Goal: Task Accomplishment & Management: Complete application form

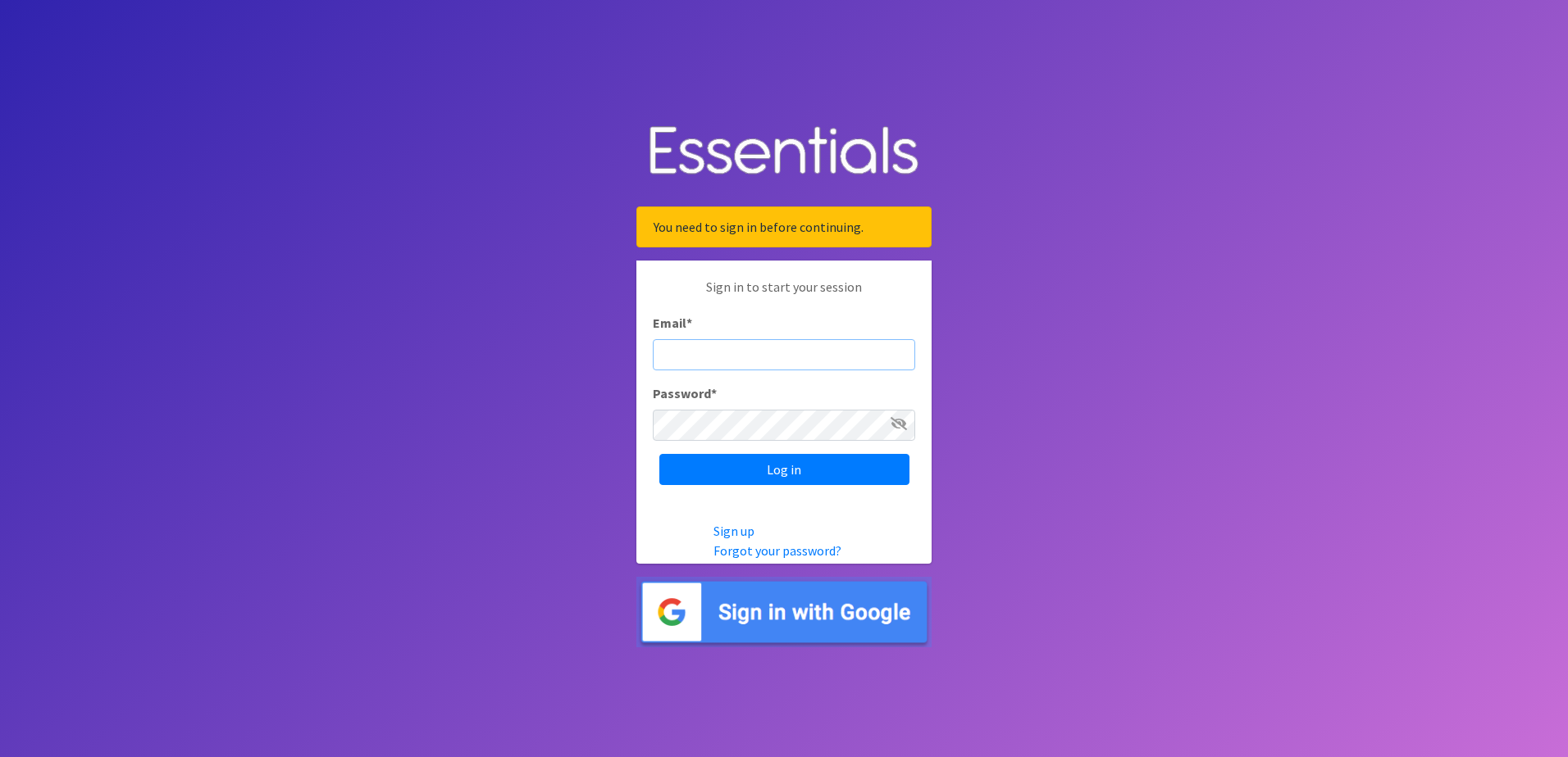
type input "[EMAIL_ADDRESS][DOMAIN_NAME]"
click at [731, 482] on input "Log in" at bounding box center [784, 470] width 250 height 31
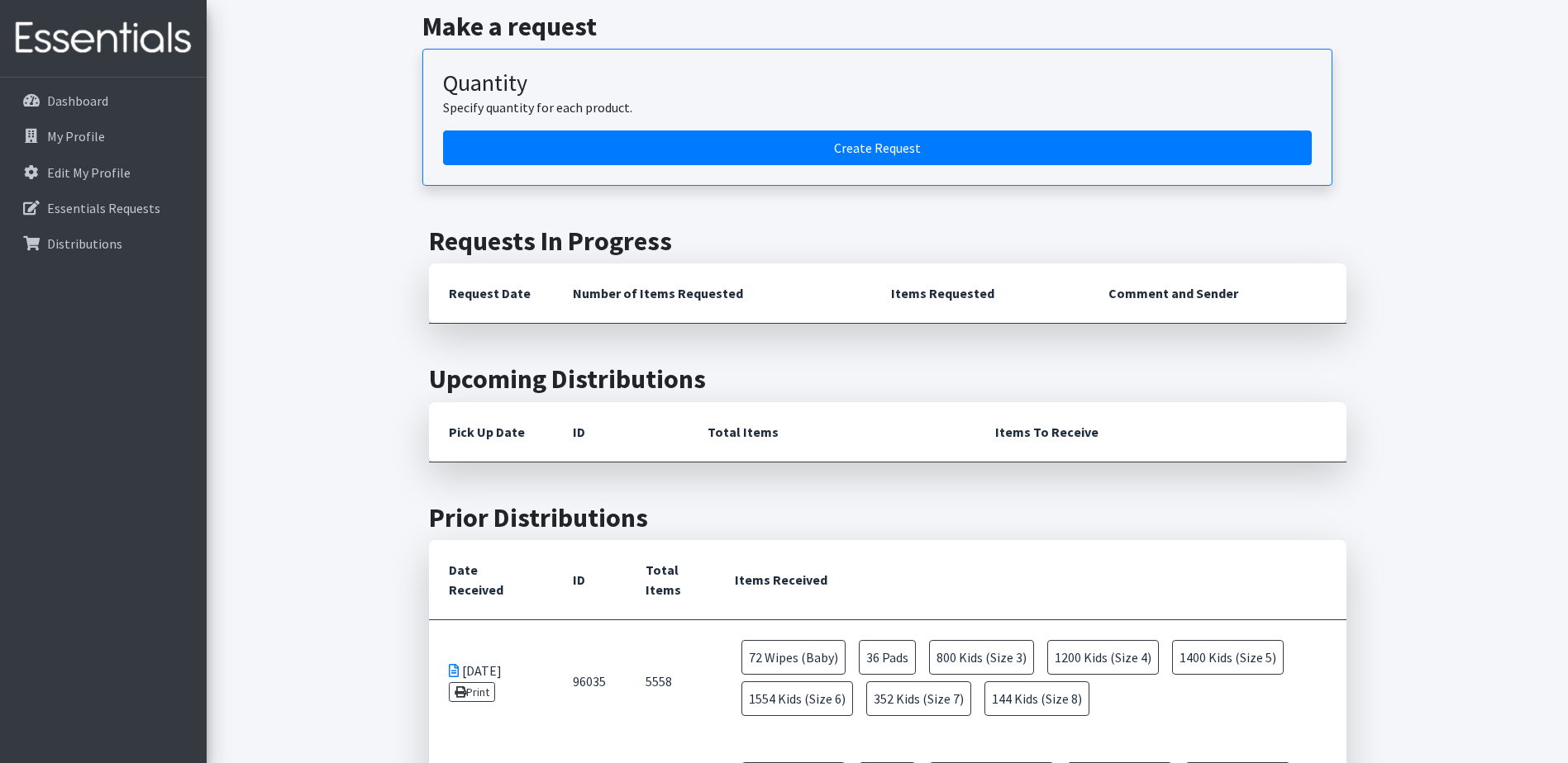
scroll to position [331, 0]
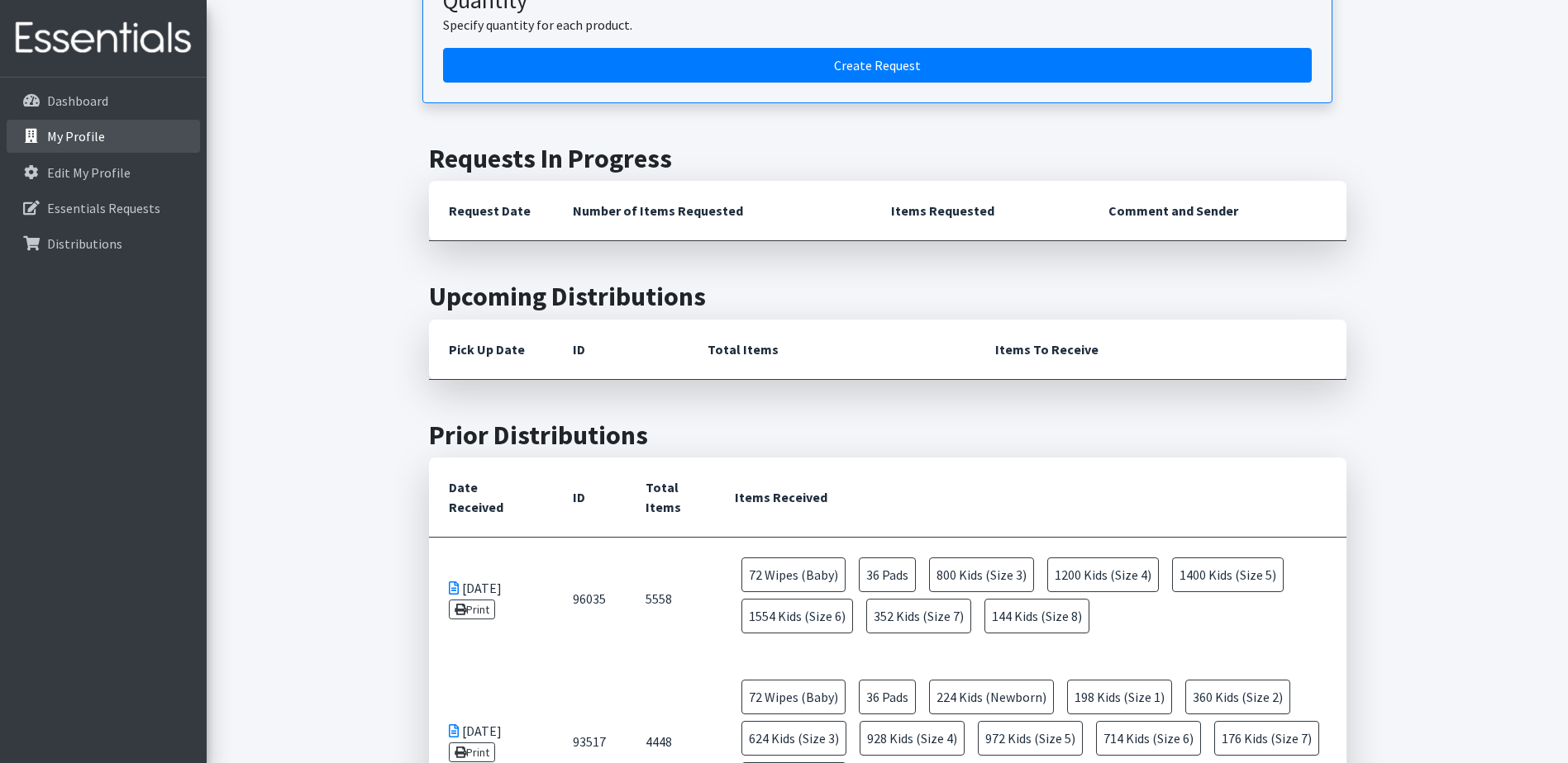
click at [91, 149] on link "My Profile" at bounding box center [104, 136] width 194 height 33
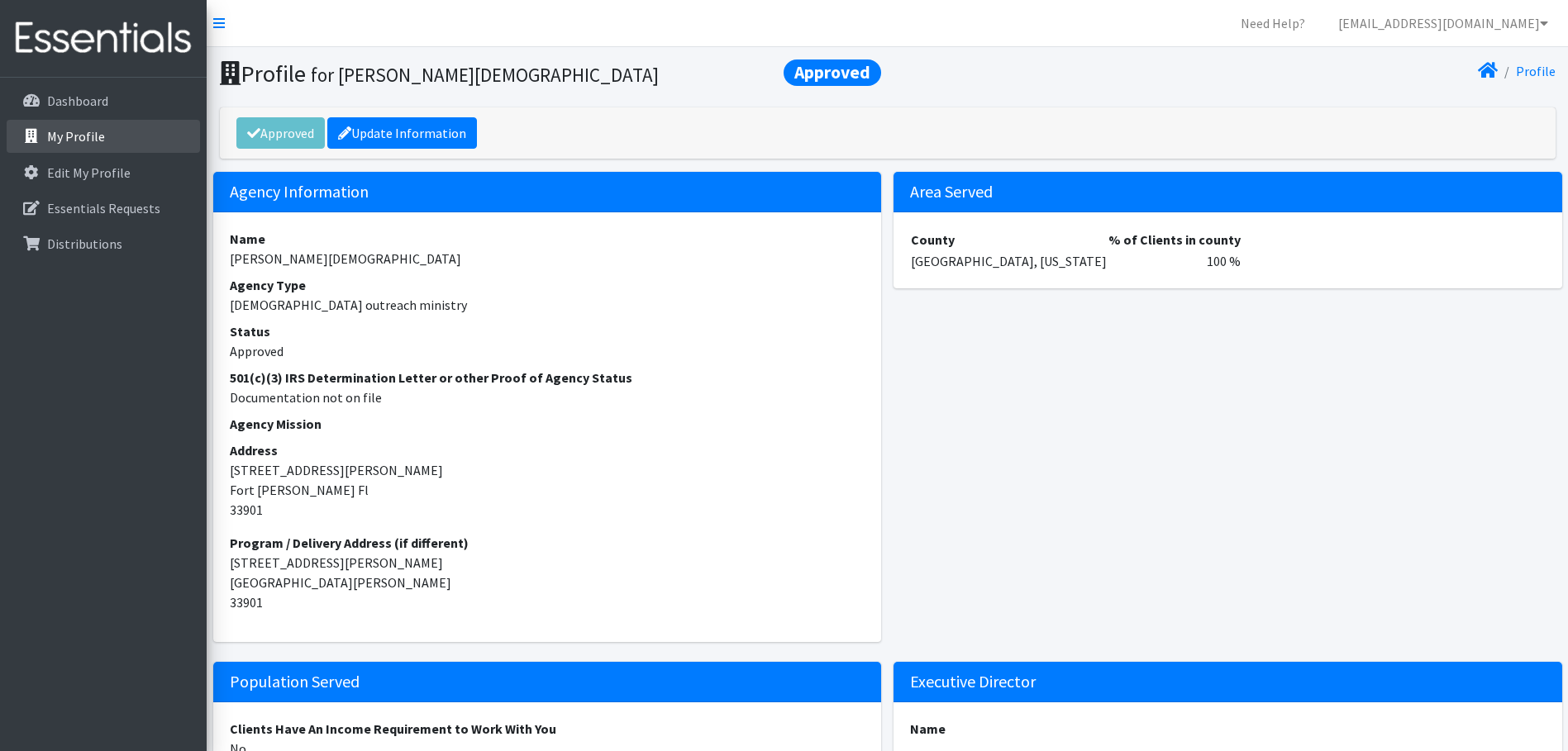
click at [40, 136] on icon at bounding box center [31, 136] width 21 height 15
click at [53, 95] on p "Dashboard" at bounding box center [77, 100] width 61 height 17
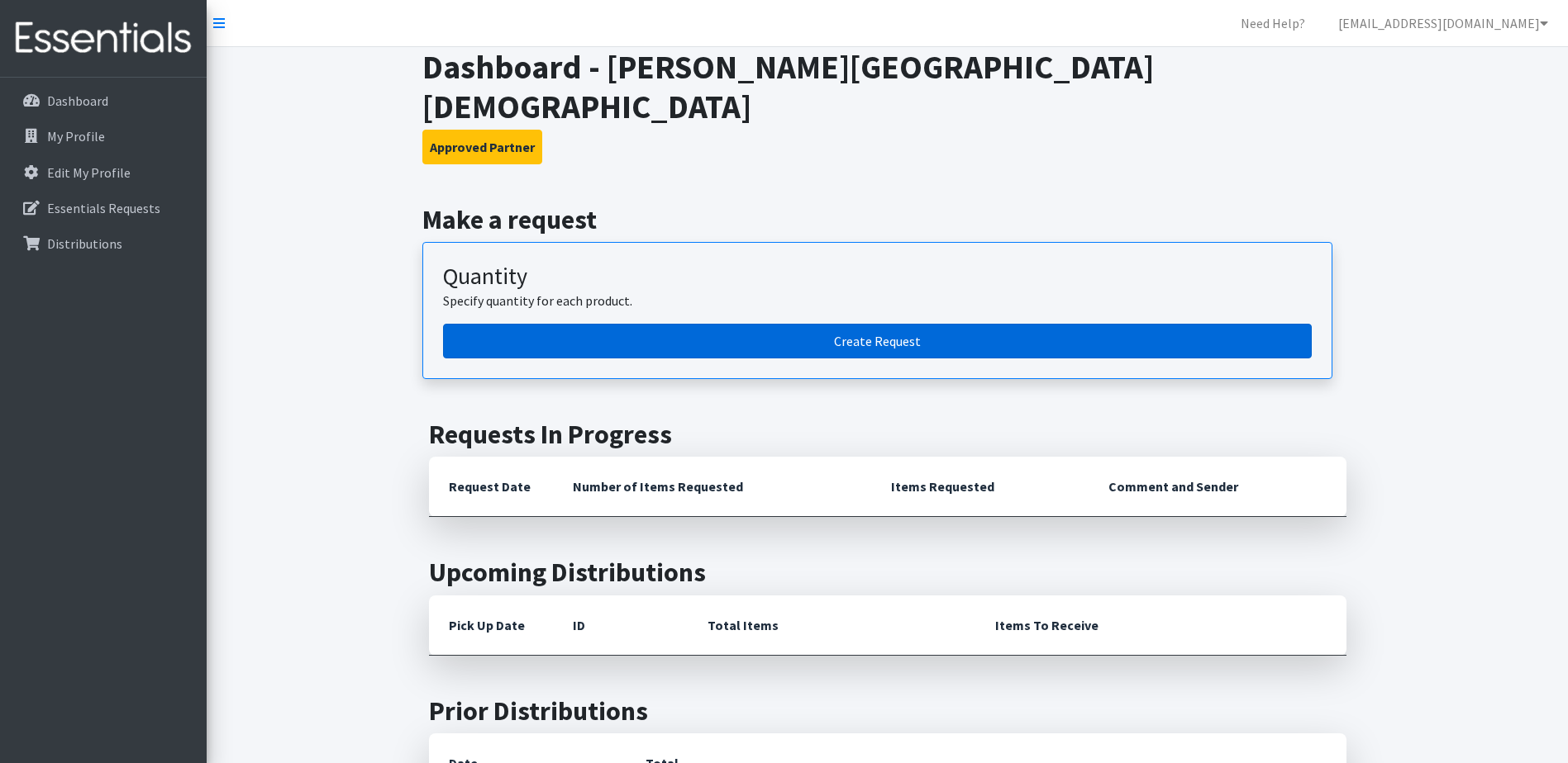
click at [877, 324] on link "Create Request" at bounding box center [877, 341] width 869 height 34
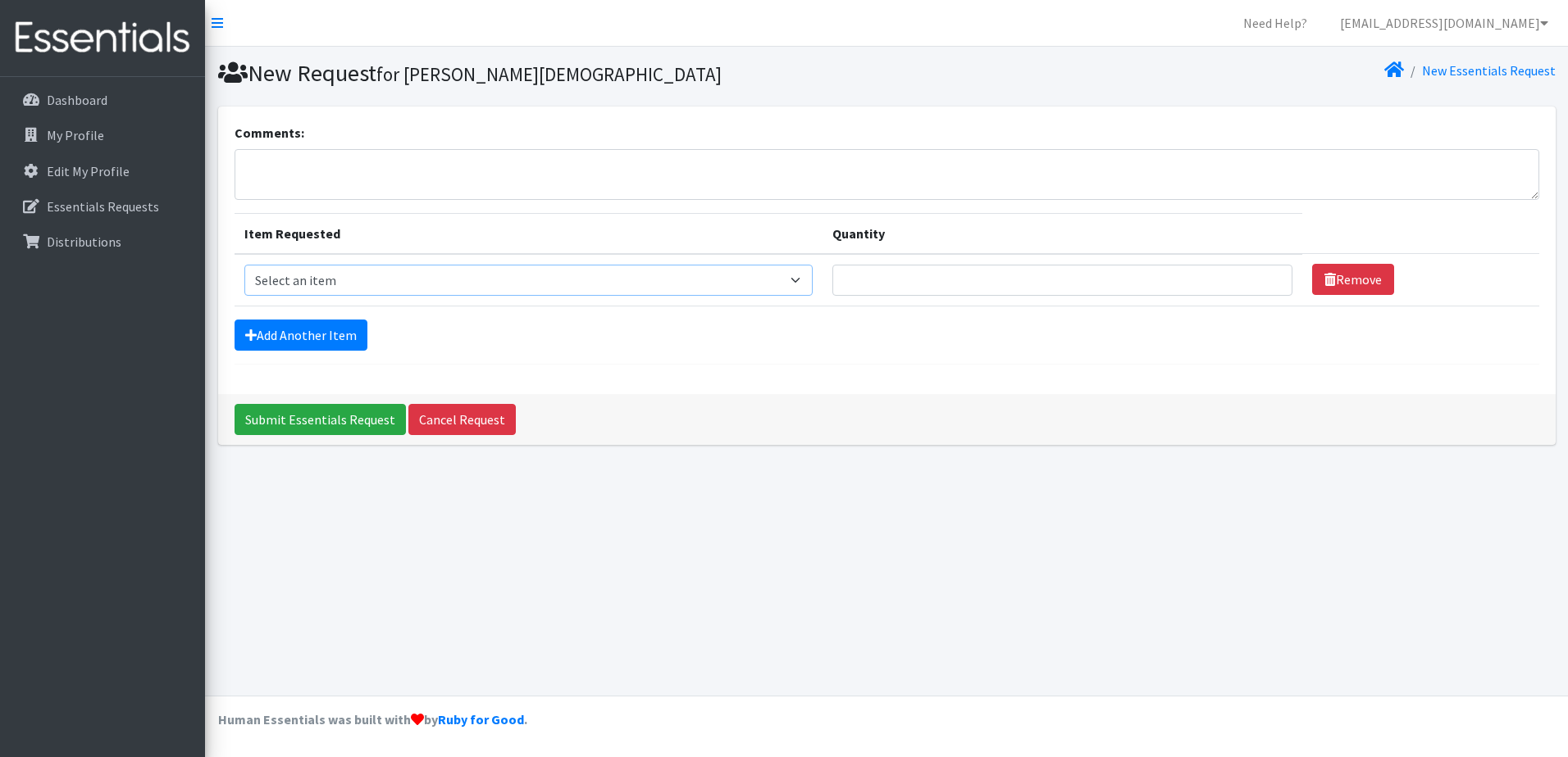
click at [812, 283] on select "Select an item Baby Food Children's Disposable Underwear L/XL Kids (Newborn) Ki…" at bounding box center [528, 280] width 569 height 31
select select "10041"
click at [245, 265] on select "Select an item Baby Food Children's Disposable Underwear L/XL Kids (Newborn) Ki…" at bounding box center [528, 280] width 569 height 31
click at [927, 284] on input "Quantity" at bounding box center [1062, 280] width 460 height 31
type input "84"
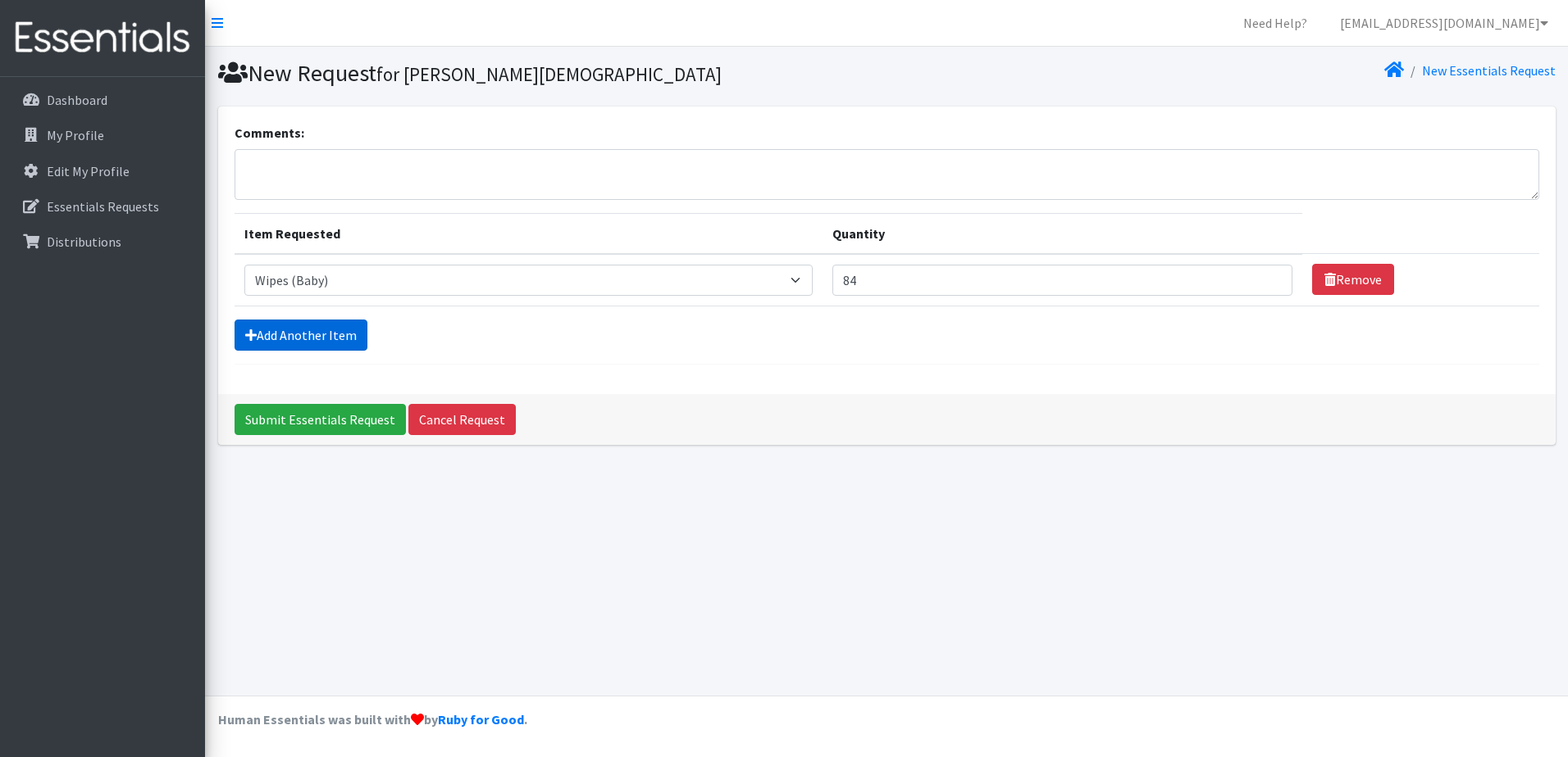
click at [328, 330] on link "Add Another Item" at bounding box center [300, 335] width 133 height 31
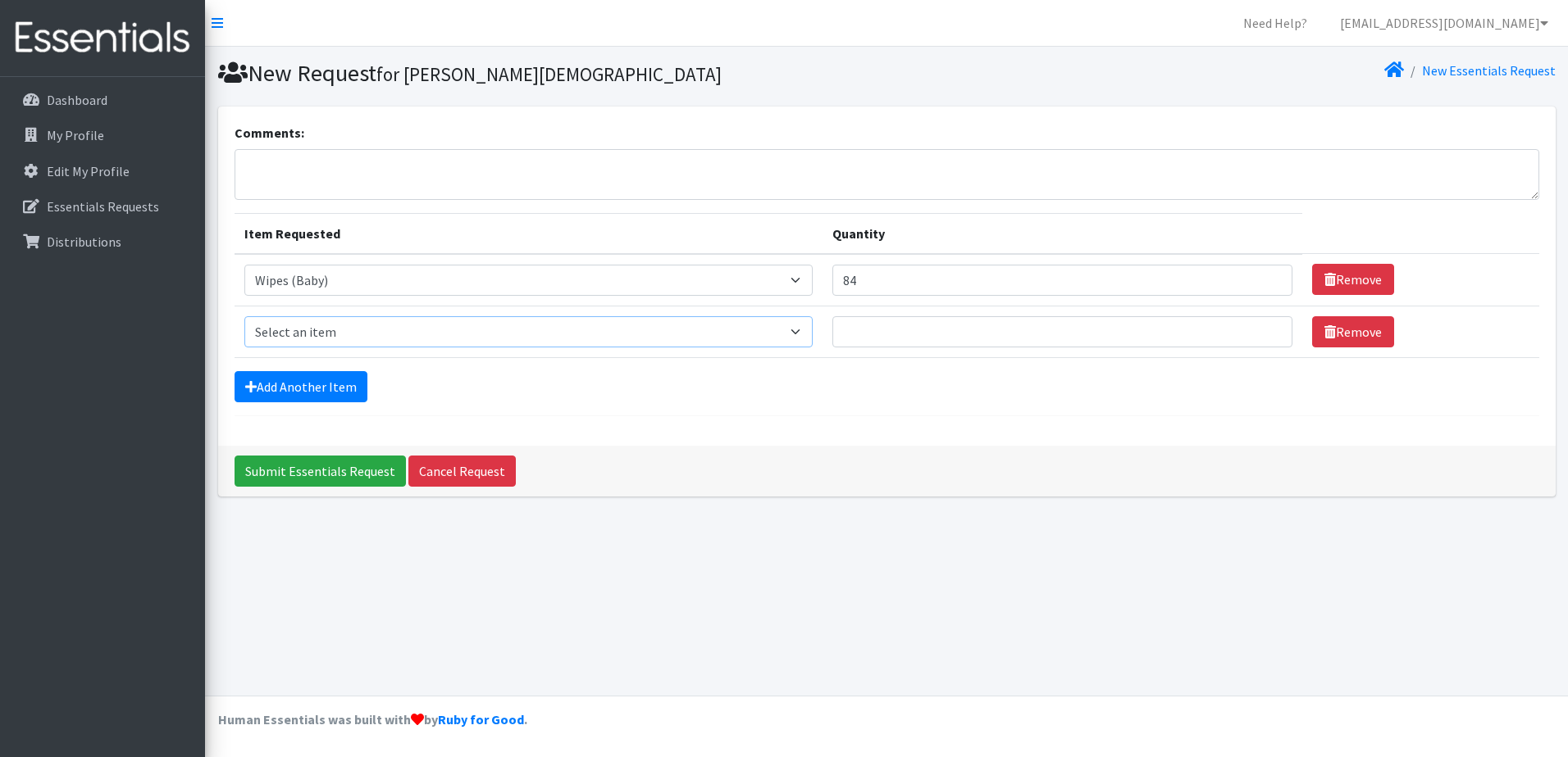
click at [328, 329] on select "Select an item Baby Food Children's Disposable Underwear L/XL Kids (Newborn) Ki…" at bounding box center [528, 332] width 569 height 31
select select "10040"
click at [245, 316] on select "Select an item Baby Food Children's Disposable Underwear L/XL Kids (Newborn) Ki…" at bounding box center [528, 332] width 569 height 31
click at [881, 326] on input "Quantity" at bounding box center [1062, 332] width 460 height 31
click at [363, 158] on textarea "Comments:" at bounding box center [887, 175] width 1305 height 51
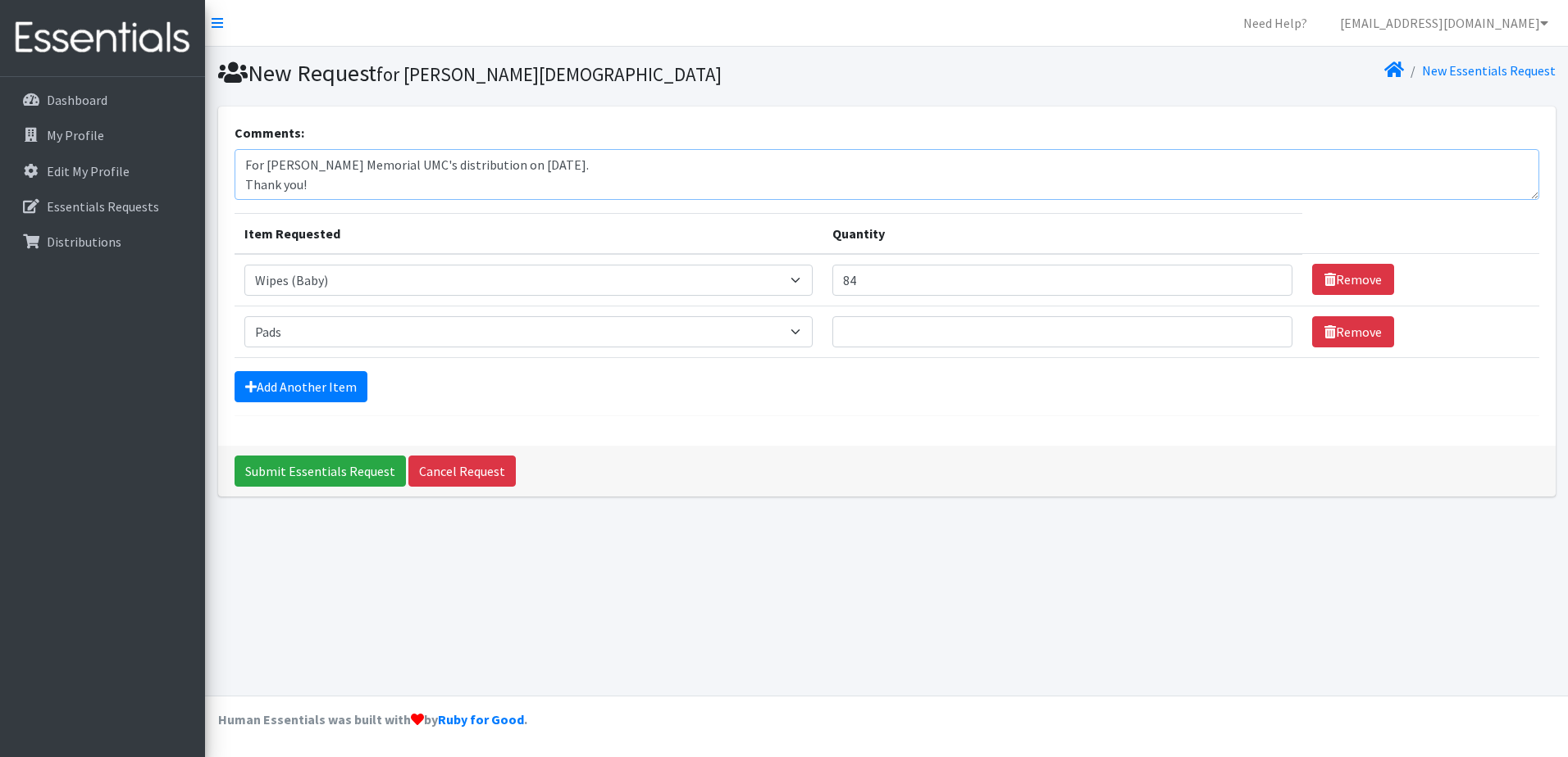
type textarea "For [PERSON_NAME] Memorial UMC's distribution on [DATE]. Thank you!"
click at [900, 329] on input "Quantity" at bounding box center [1062, 332] width 460 height 31
type input "2"
type input "48"
click at [328, 389] on link "Add Another Item" at bounding box center [300, 387] width 133 height 31
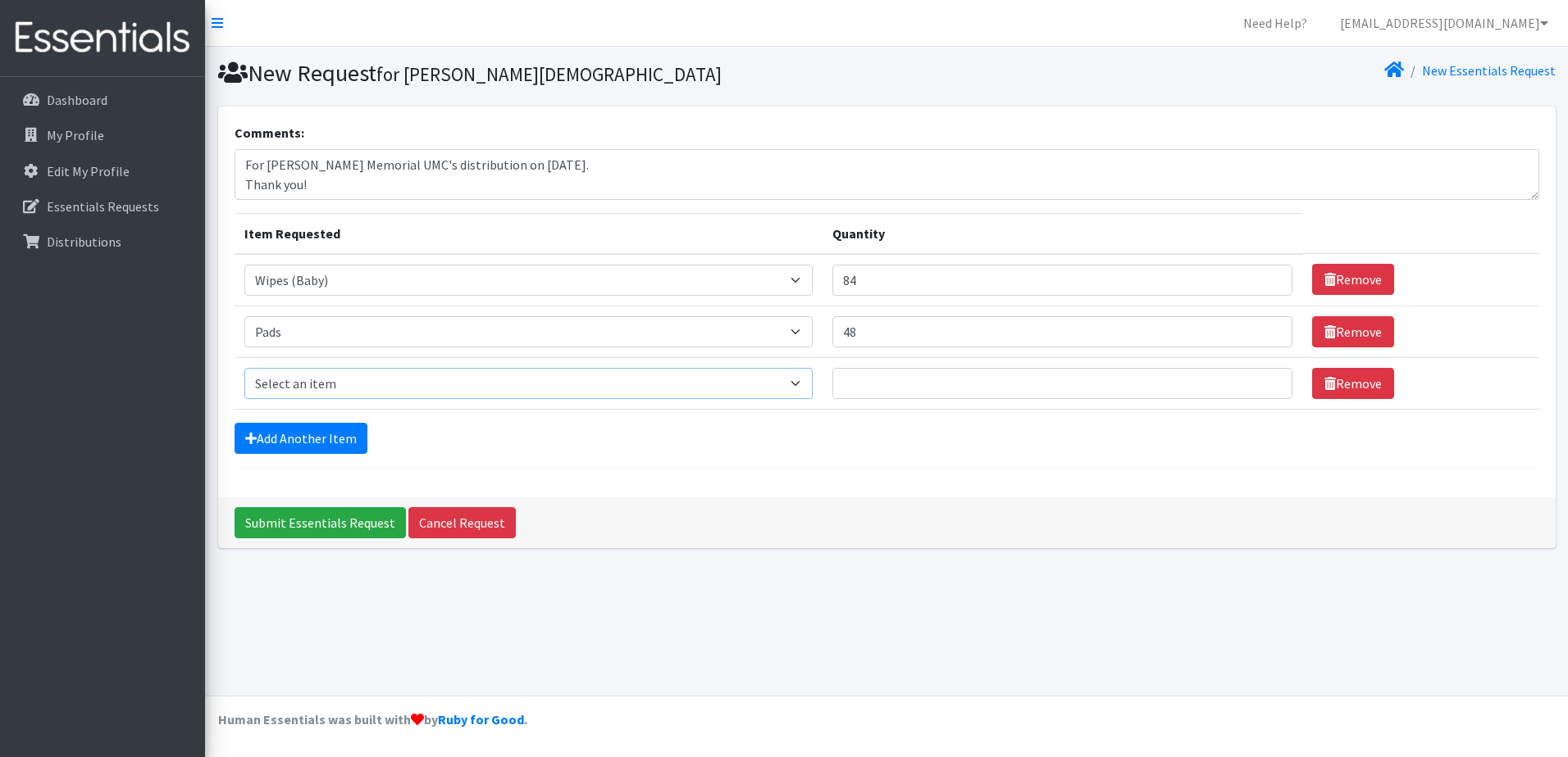
click at [811, 391] on select "Select an item Baby Food Children's Disposable Underwear L/XL Kids (Newborn) Ki…" at bounding box center [528, 384] width 569 height 31
click at [855, 467] on hr at bounding box center [887, 467] width 1305 height 1
click at [1012, 458] on form "Comments: For Wesley Memorial UMC's distribution on 10/03/2025. Thank you! Item…" at bounding box center [887, 295] width 1305 height 345
click at [492, 300] on td "Item Requested Select an item Baby Food Children's Disposable Underwear L/XL Ki…" at bounding box center [528, 280] width 588 height 52
drag, startPoint x: 947, startPoint y: 276, endPoint x: 785, endPoint y: 284, distance: 162.2
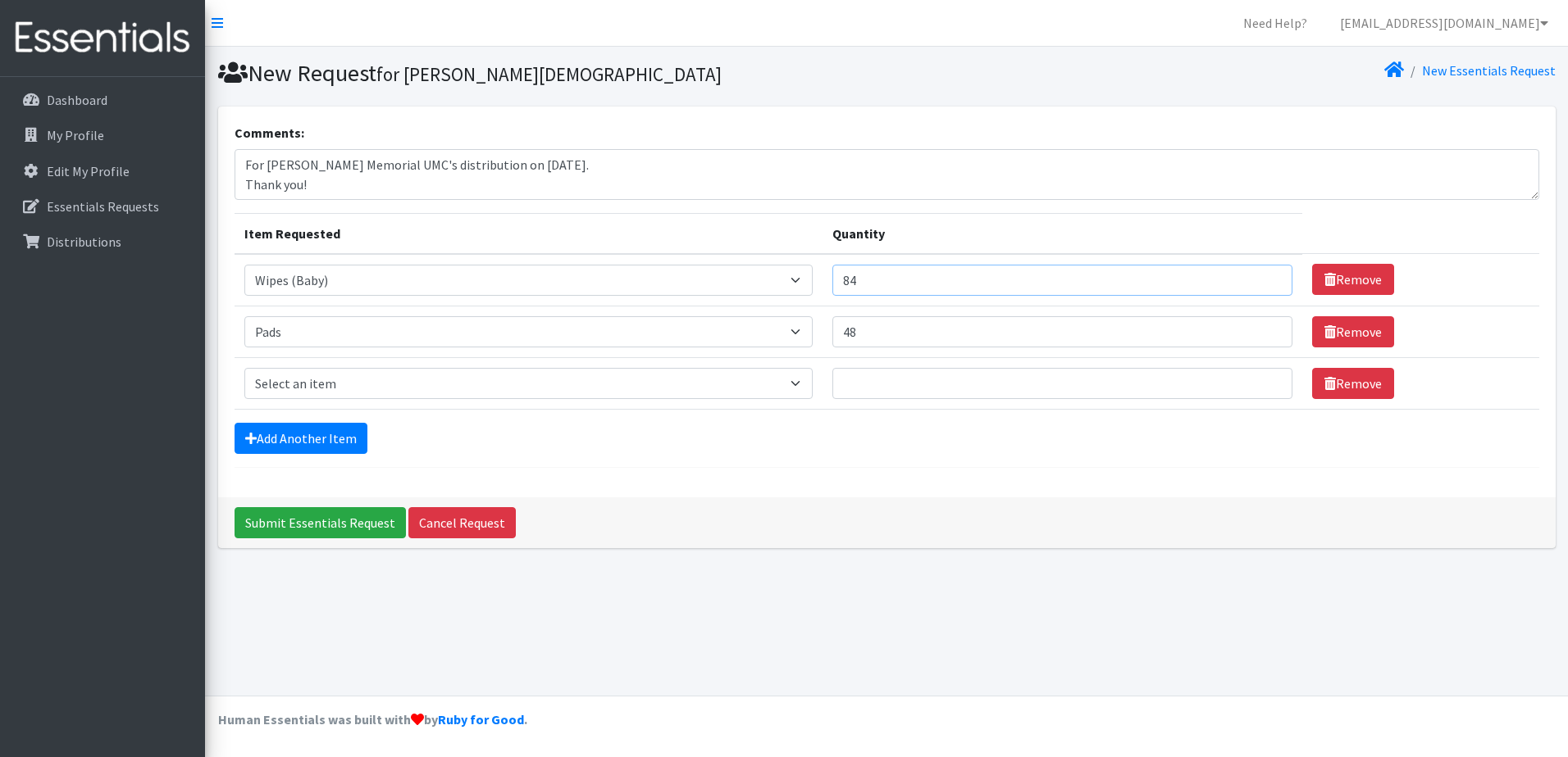
click at [785, 284] on tr "Item Requested Select an item Baby Food Children's Disposable Underwear L/XL Ki…" at bounding box center [887, 280] width 1305 height 52
type input "96"
click at [812, 381] on select "Select an item Baby Food Children's Disposable Underwear L/XL Kids (Newborn) Ki…" at bounding box center [528, 384] width 569 height 31
select select "10068"
click at [245, 368] on select "Select an item Baby Food Children's Disposable Underwear L/XL Kids (Newborn) Ki…" at bounding box center [528, 384] width 569 height 31
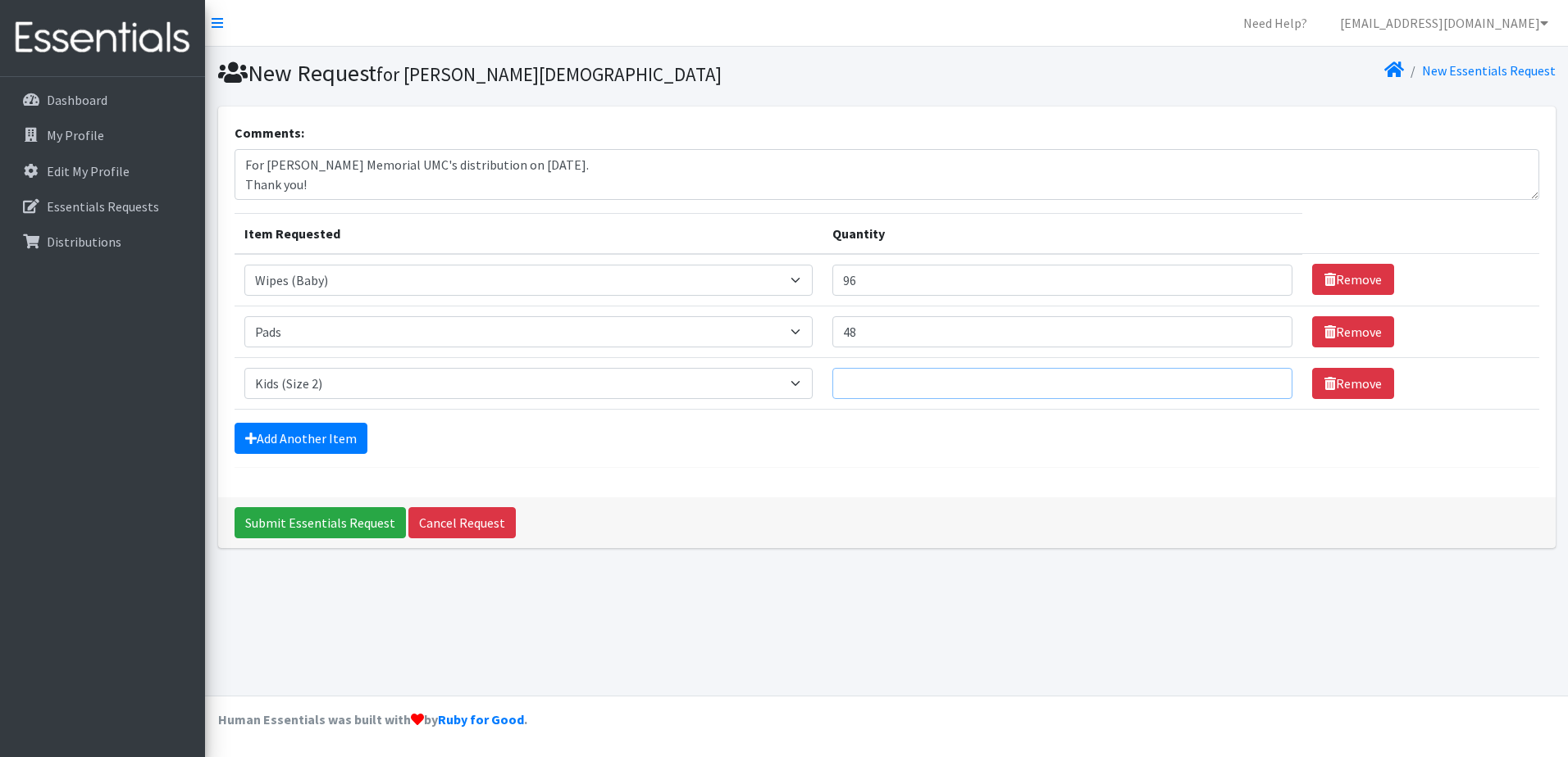
click at [915, 385] on input "Quantity" at bounding box center [1062, 384] width 460 height 31
click at [864, 384] on input "1000" at bounding box center [1062, 384] width 460 height 31
click at [871, 382] on input "1000" at bounding box center [1062, 384] width 460 height 31
type input "1200"
click at [334, 445] on link "Add Another Item" at bounding box center [300, 438] width 133 height 31
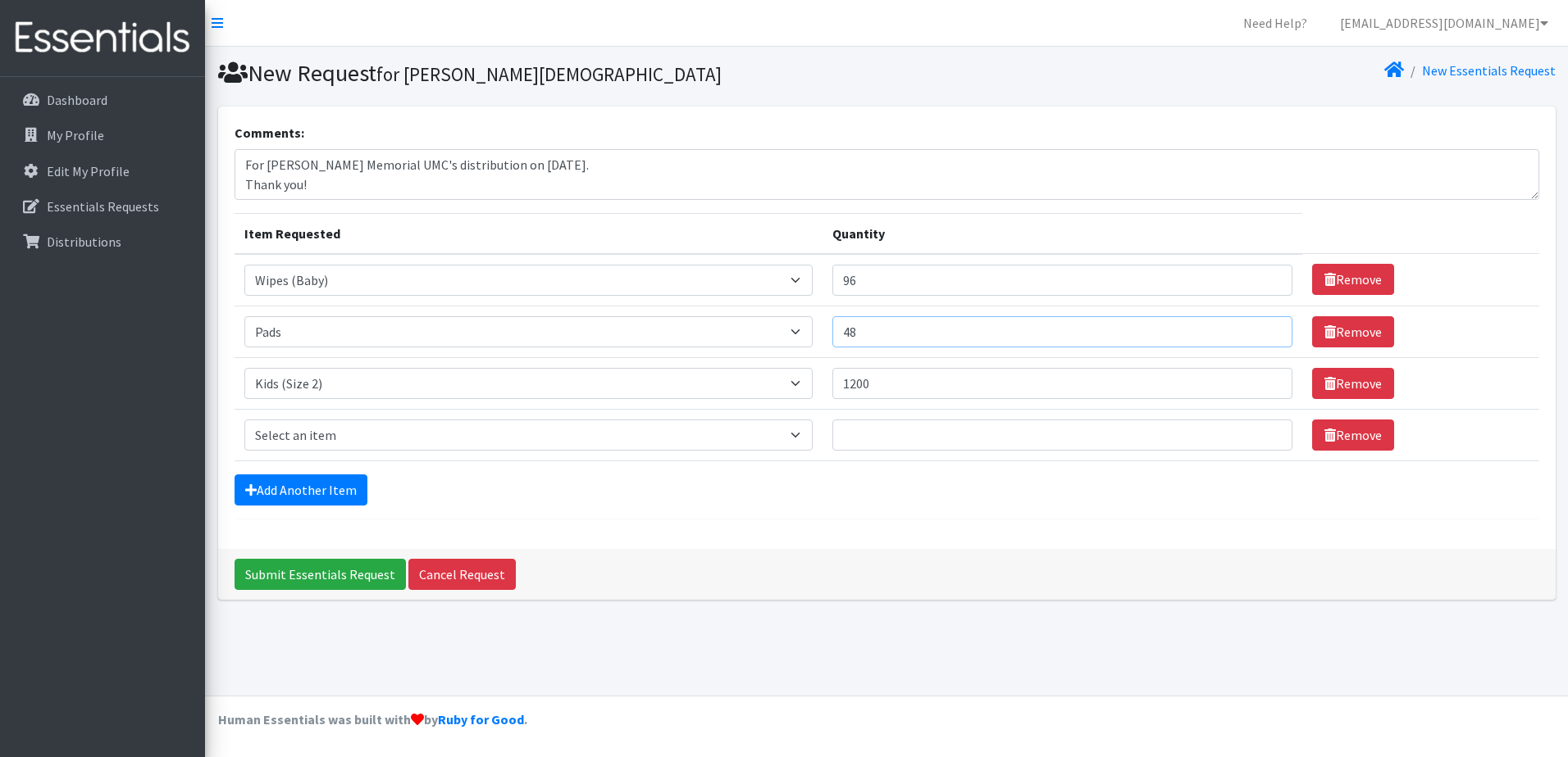
click at [956, 334] on input "48" at bounding box center [1062, 332] width 460 height 31
drag, startPoint x: 956, startPoint y: 334, endPoint x: 756, endPoint y: 333, distance: 200.0
click at [756, 333] on tr "Item Requested Select an item Baby Food Children's Disposable Underwear L/XL Ki…" at bounding box center [887, 331] width 1305 height 52
type input "60"
click at [908, 439] on input "Quantity" at bounding box center [1062, 436] width 460 height 31
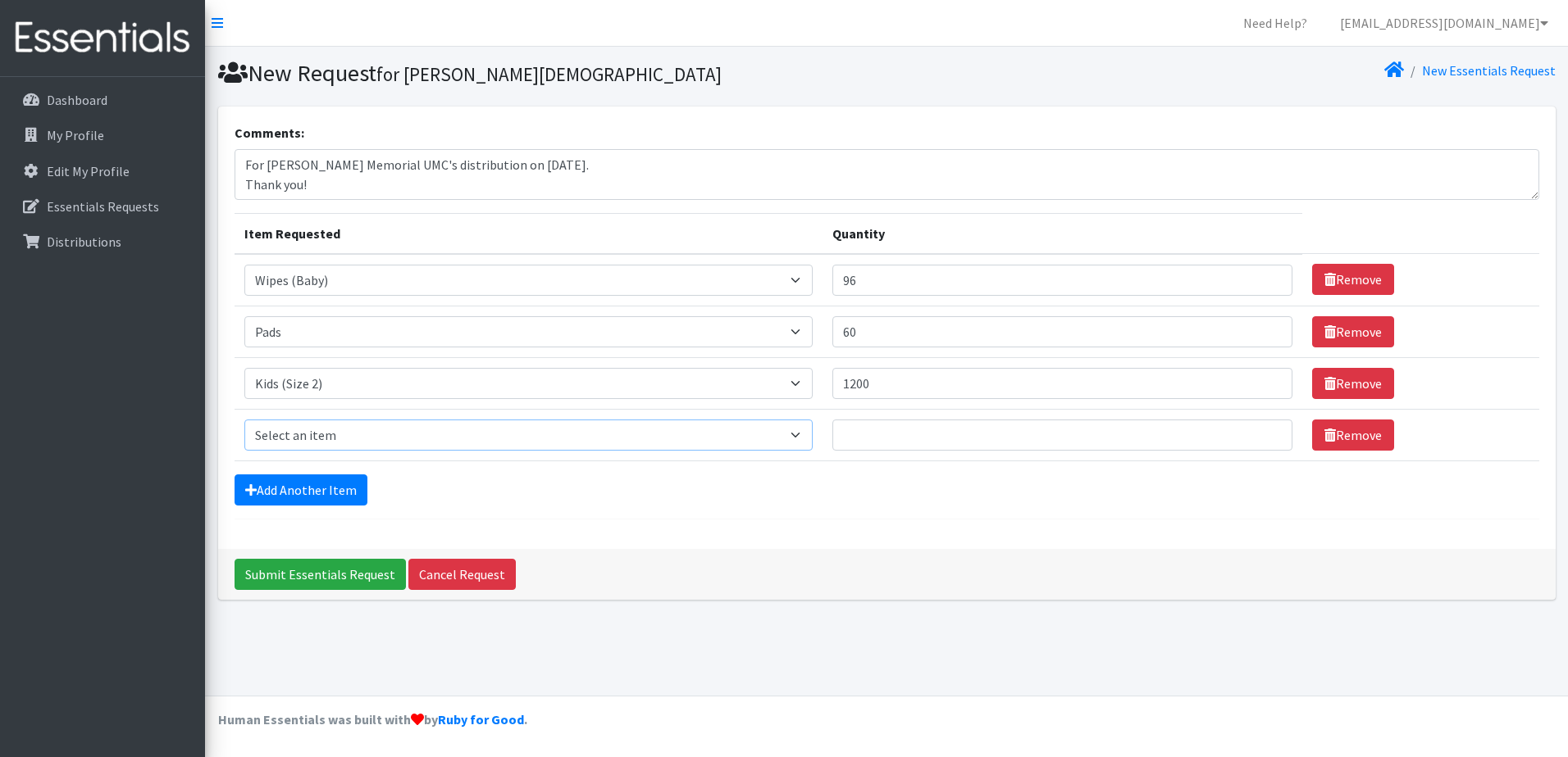
click at [743, 436] on select "Select an item Baby Food Children's Disposable Underwear L/XL Kids (Newborn) Ki…" at bounding box center [528, 436] width 569 height 31
select select "10061"
click at [245, 420] on select "Select an item Baby Food Children's Disposable Underwear L/XL Kids (Newborn) Ki…" at bounding box center [528, 436] width 569 height 31
click at [884, 436] on input "Quantity" at bounding box center [1062, 436] width 460 height 31
type input "800"
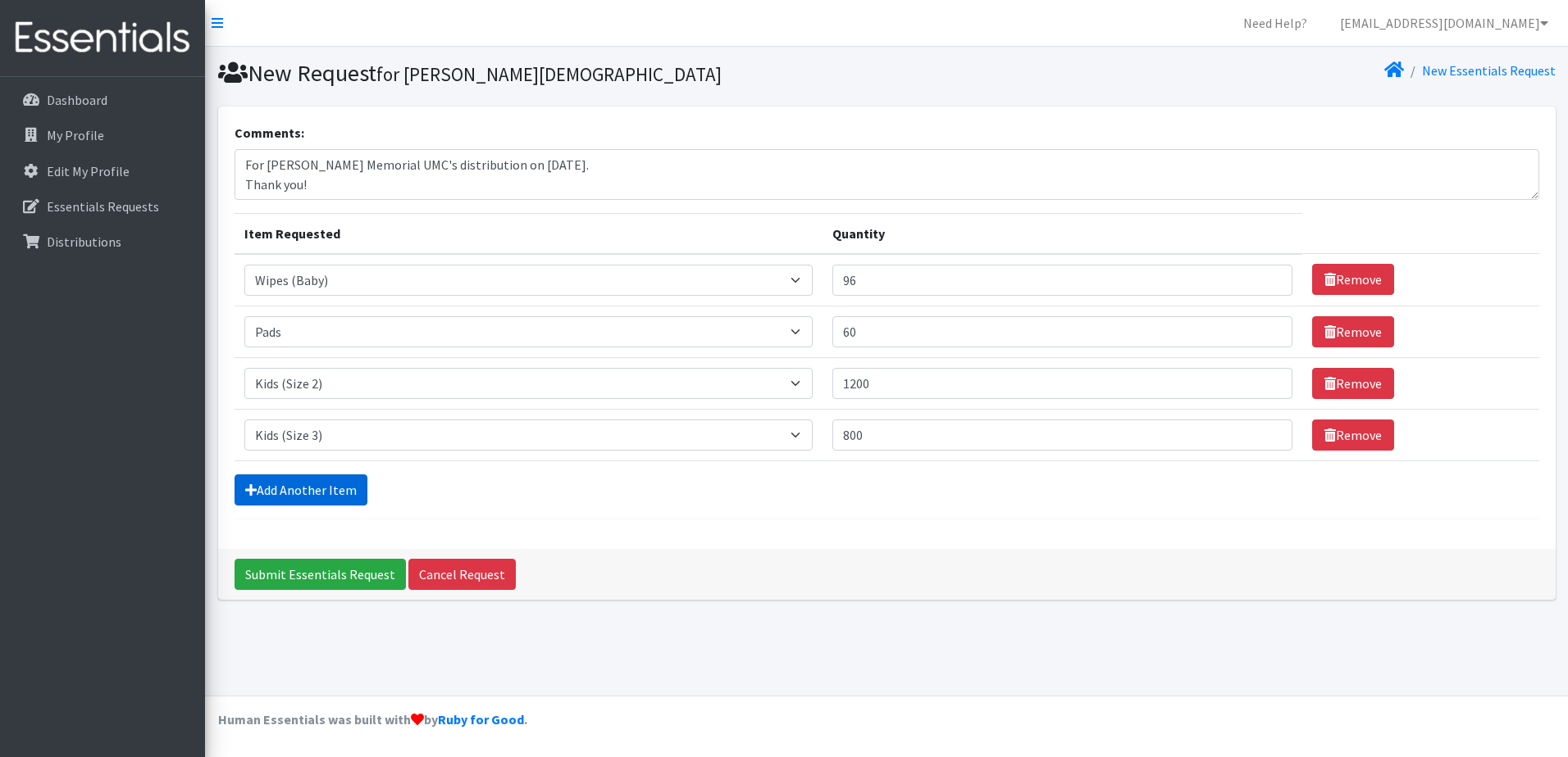
click at [295, 497] on link "Add Another Item" at bounding box center [300, 491] width 133 height 31
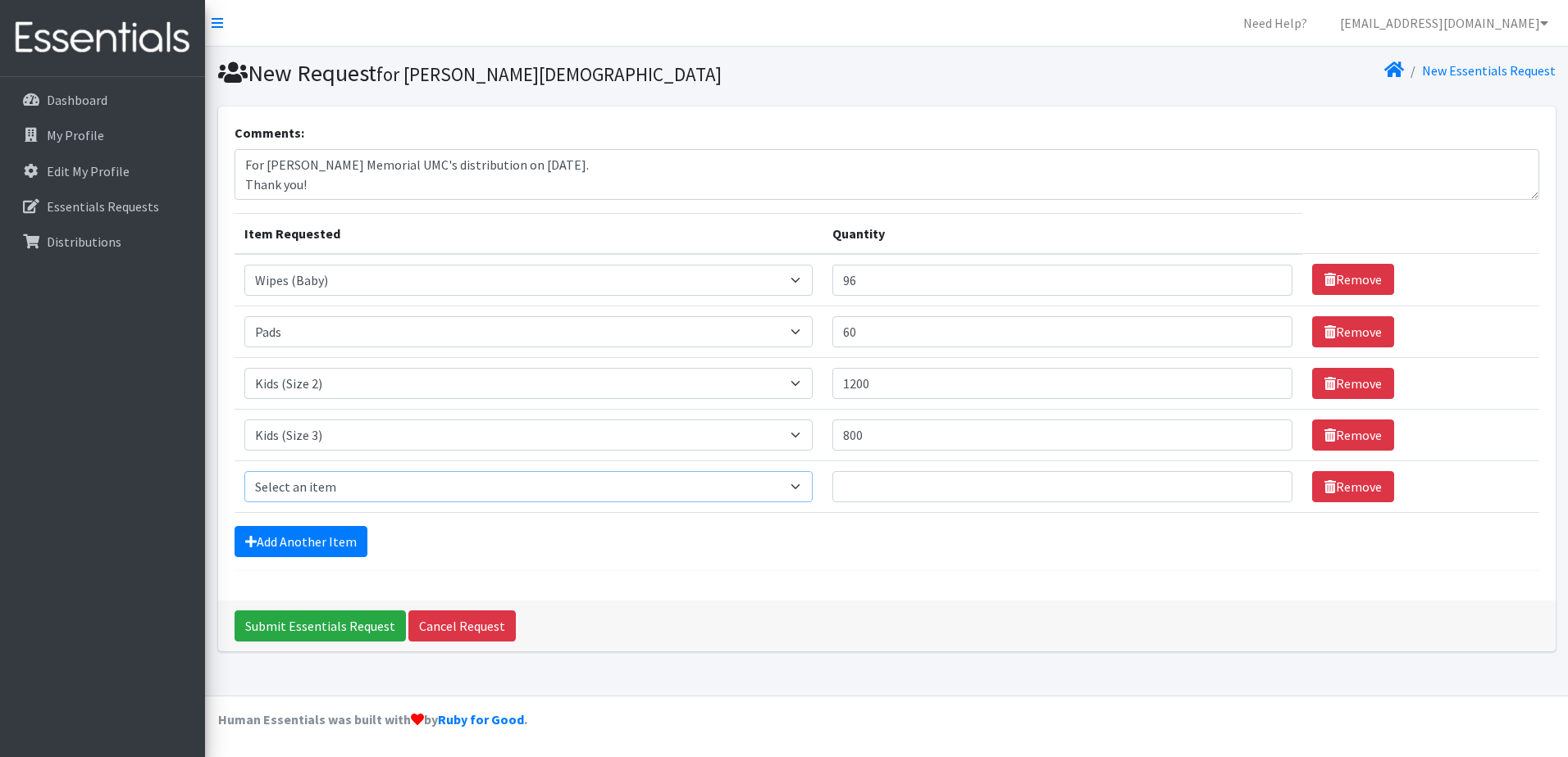
click at [631, 492] on select "Select an item Baby Food Children's Disposable Underwear L/XL Kids (Newborn) Ki…" at bounding box center [528, 487] width 569 height 31
click at [509, 449] on select "Select an item Baby Food Children's Disposable Underwear L/XL Kids (Newborn) Ki…" at bounding box center [528, 436] width 569 height 31
click at [889, 489] on input "Quantity" at bounding box center [1062, 487] width 460 height 31
type input "700"
click at [812, 498] on select "Select an item Baby Food Children's Disposable Underwear L/XL Kids (Newborn) Ki…" at bounding box center [528, 487] width 569 height 31
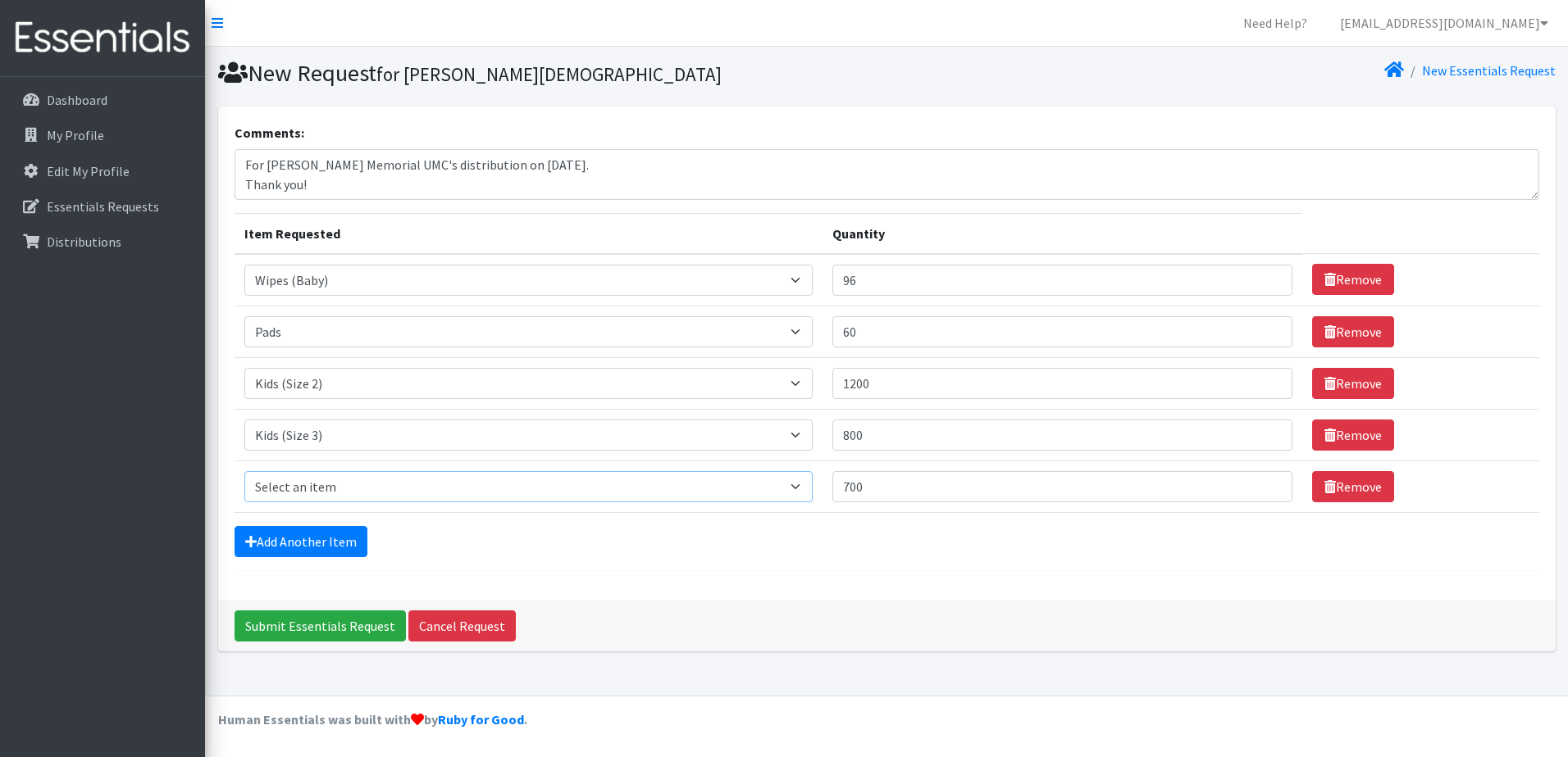
select select "10078"
click at [245, 471] on select "Select an item Baby Food Children's Disposable Underwear L/XL Kids (Newborn) Ki…" at bounding box center [528, 487] width 569 height 31
click at [293, 548] on link "Add Another Item" at bounding box center [300, 542] width 133 height 31
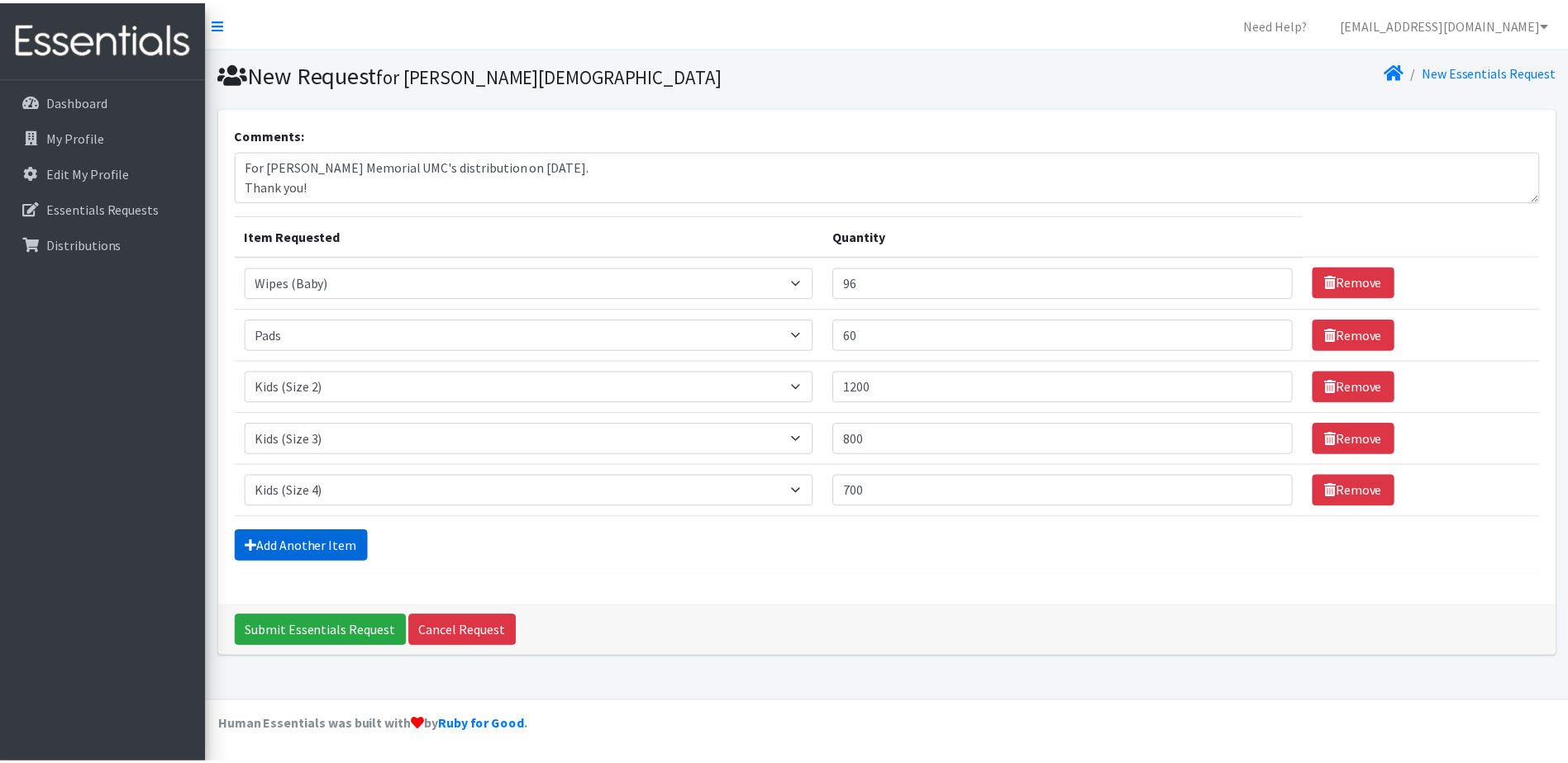
scroll to position [20, 0]
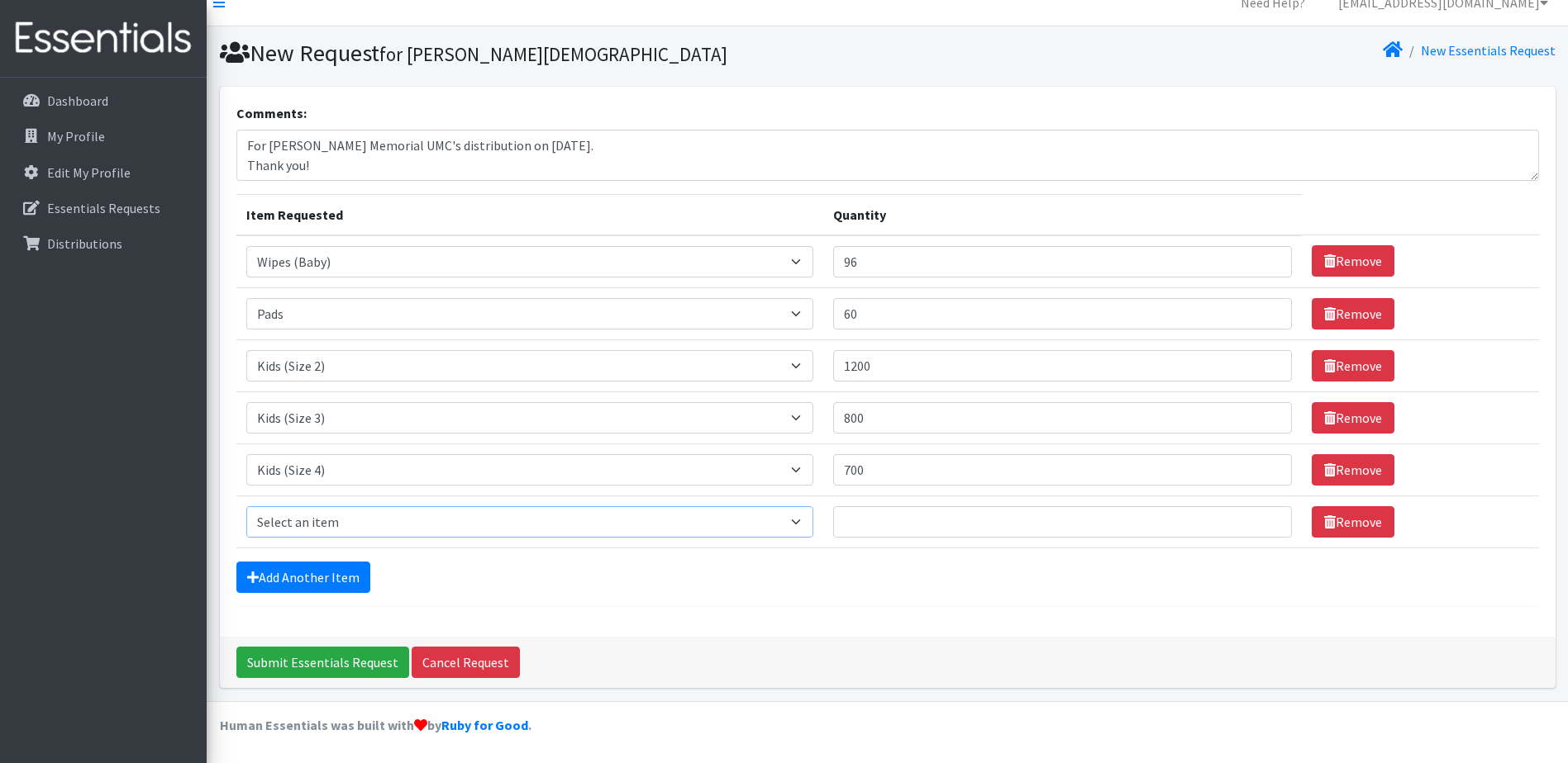
click at [308, 533] on select "Select an item Baby Food Children's Disposable Underwear L/XL Kids (Newborn) Ki…" at bounding box center [530, 522] width 568 height 32
select select "10042"
click at [247, 506] on select "Select an item Baby Food Children's Disposable Underwear L/XL Kids (Newborn) Ki…" at bounding box center [530, 522] width 568 height 32
click at [956, 528] on input "Quantity" at bounding box center [1062, 522] width 459 height 32
type input "1000"
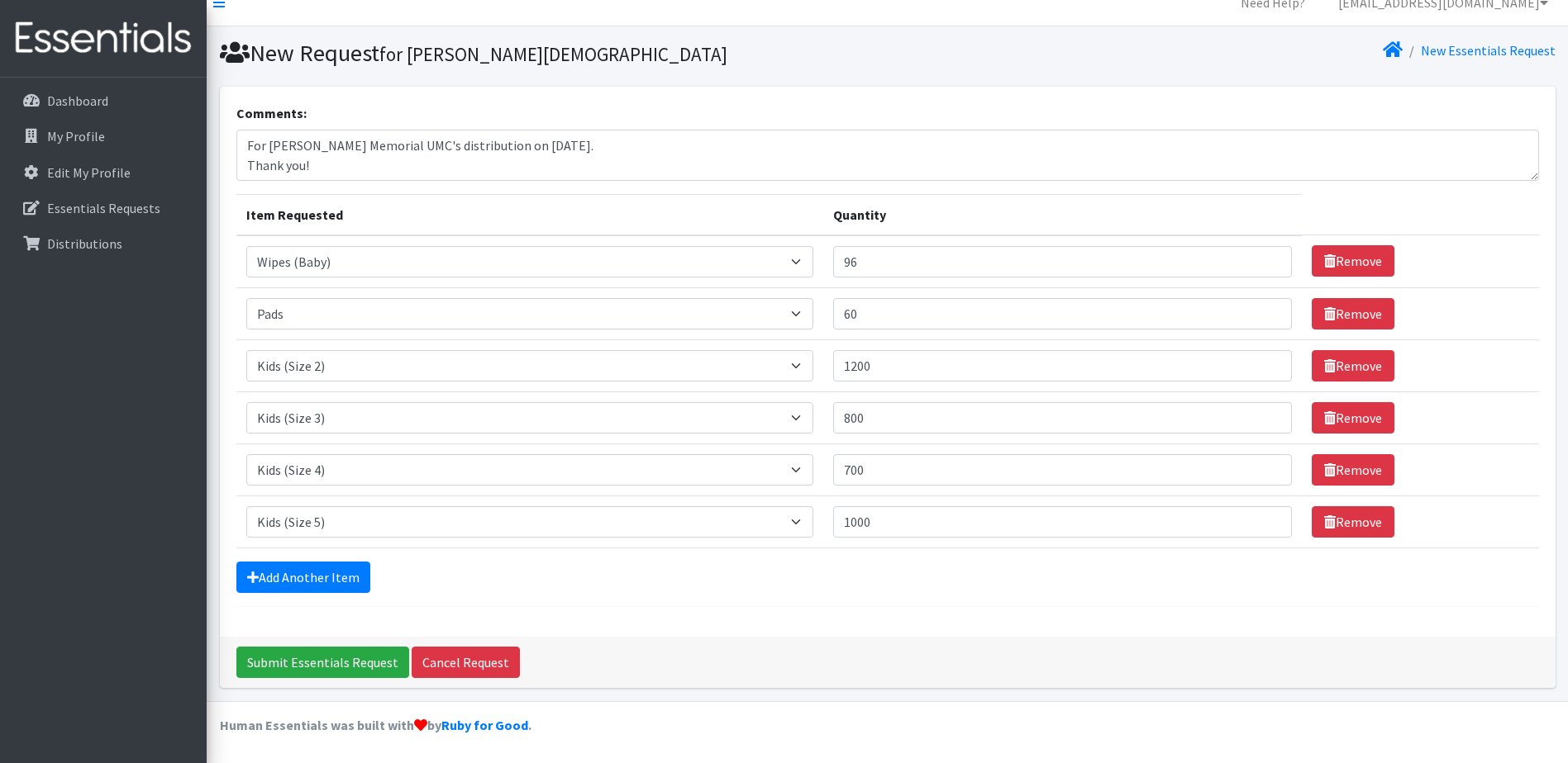
click at [829, 550] on form "Comments: For Wesley Memorial UMC's distribution on 10/03/2025. Thank you! Item…" at bounding box center [887, 355] width 1302 height 504
click at [342, 585] on link "Add Another Item" at bounding box center [303, 577] width 134 height 32
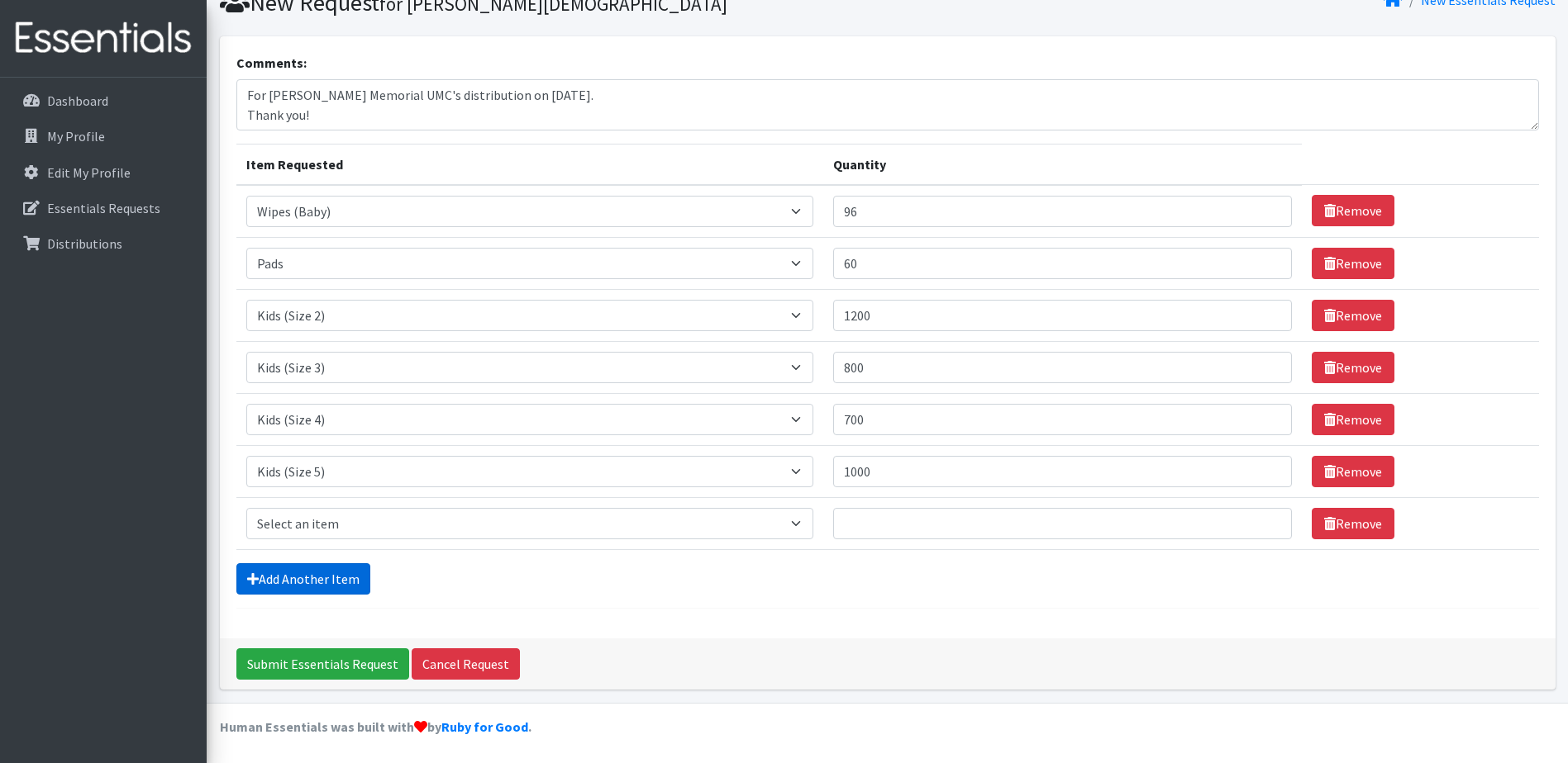
scroll to position [73, 0]
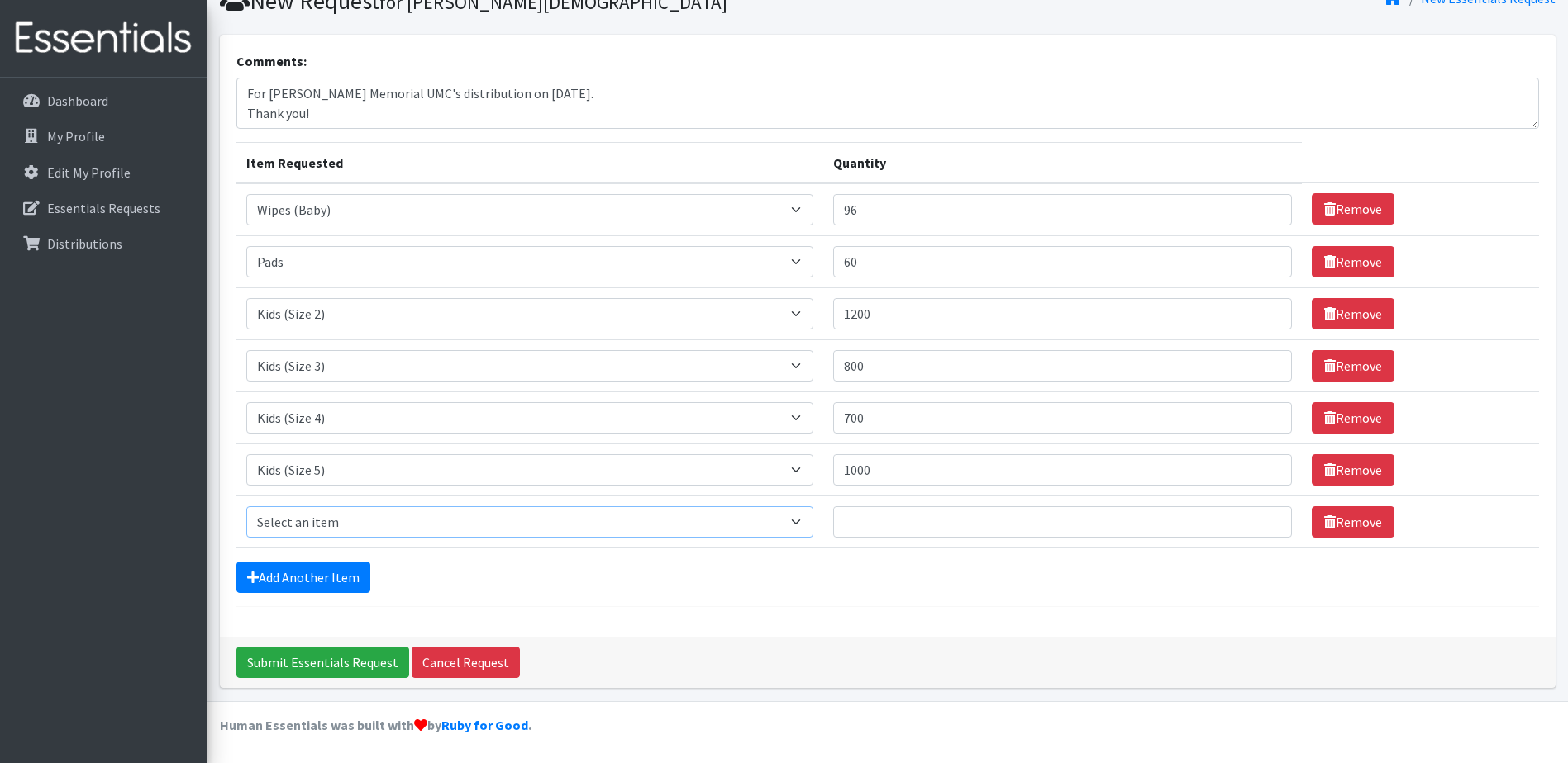
click at [812, 525] on select "Select an item Baby Food Children's Disposable Underwear L/XL Kids (Newborn) Ki…" at bounding box center [530, 522] width 568 height 32
select select "10062"
click at [247, 506] on select "Select an item Baby Food Children's Disposable Underwear L/XL Kids (Newborn) Ki…" at bounding box center [530, 522] width 568 height 32
click at [950, 510] on input "Quantity" at bounding box center [1062, 522] width 459 height 32
type input "1"
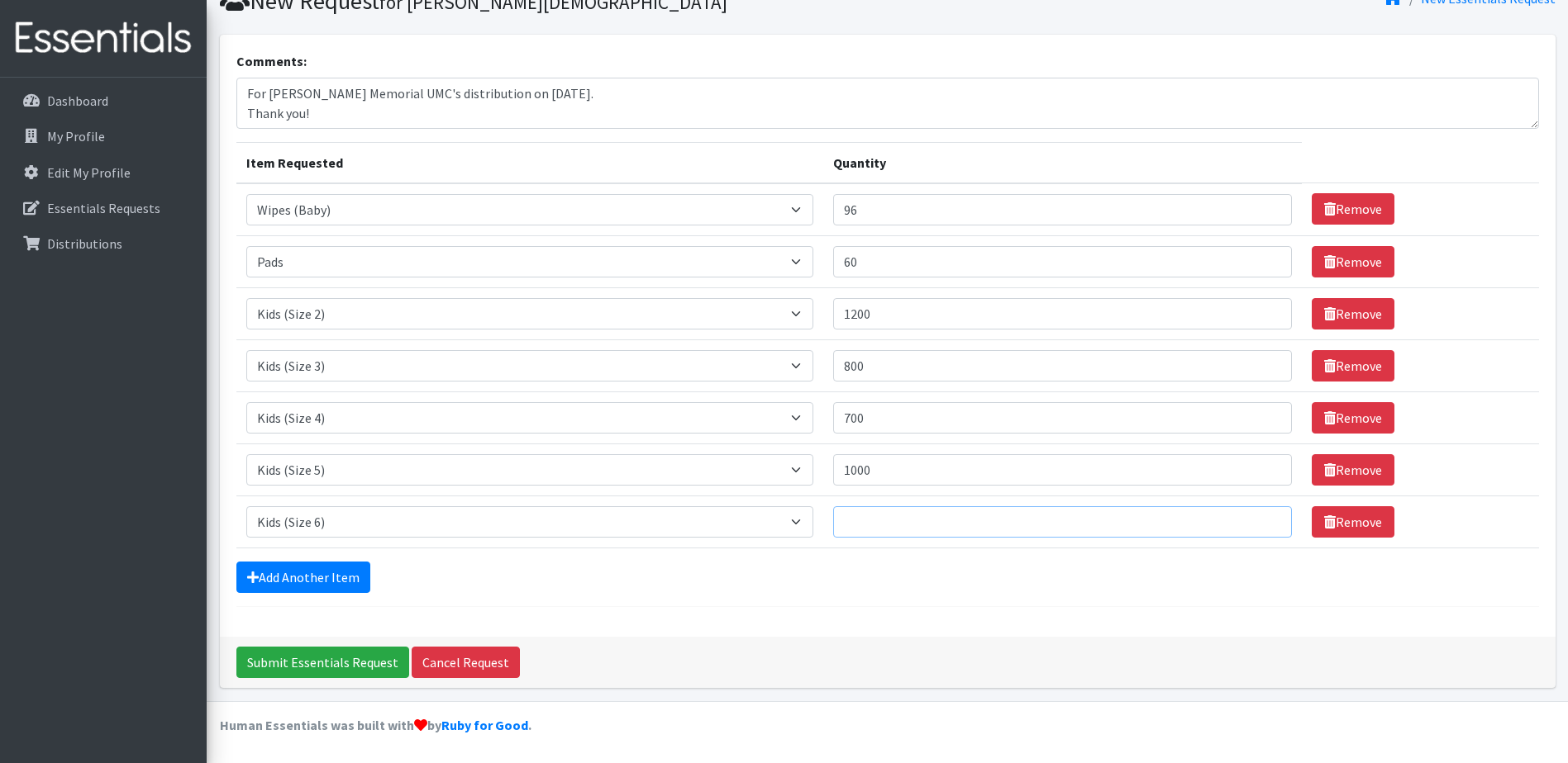
click at [913, 520] on input "Quantity" at bounding box center [1062, 522] width 459 height 32
type input "8"
type input "900"
click at [320, 562] on link "Add Another Item" at bounding box center [303, 577] width 134 height 32
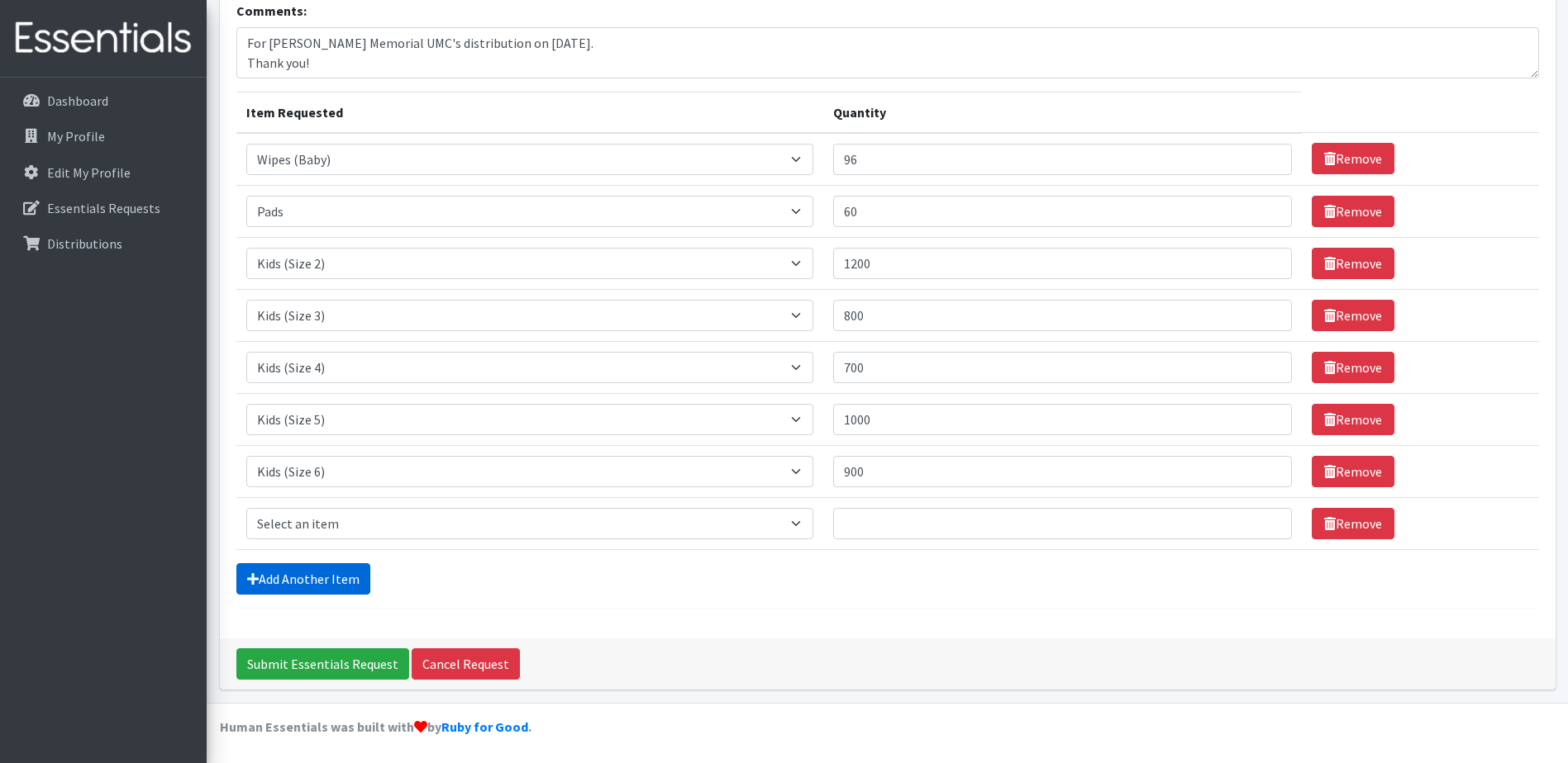
scroll to position [125, 0]
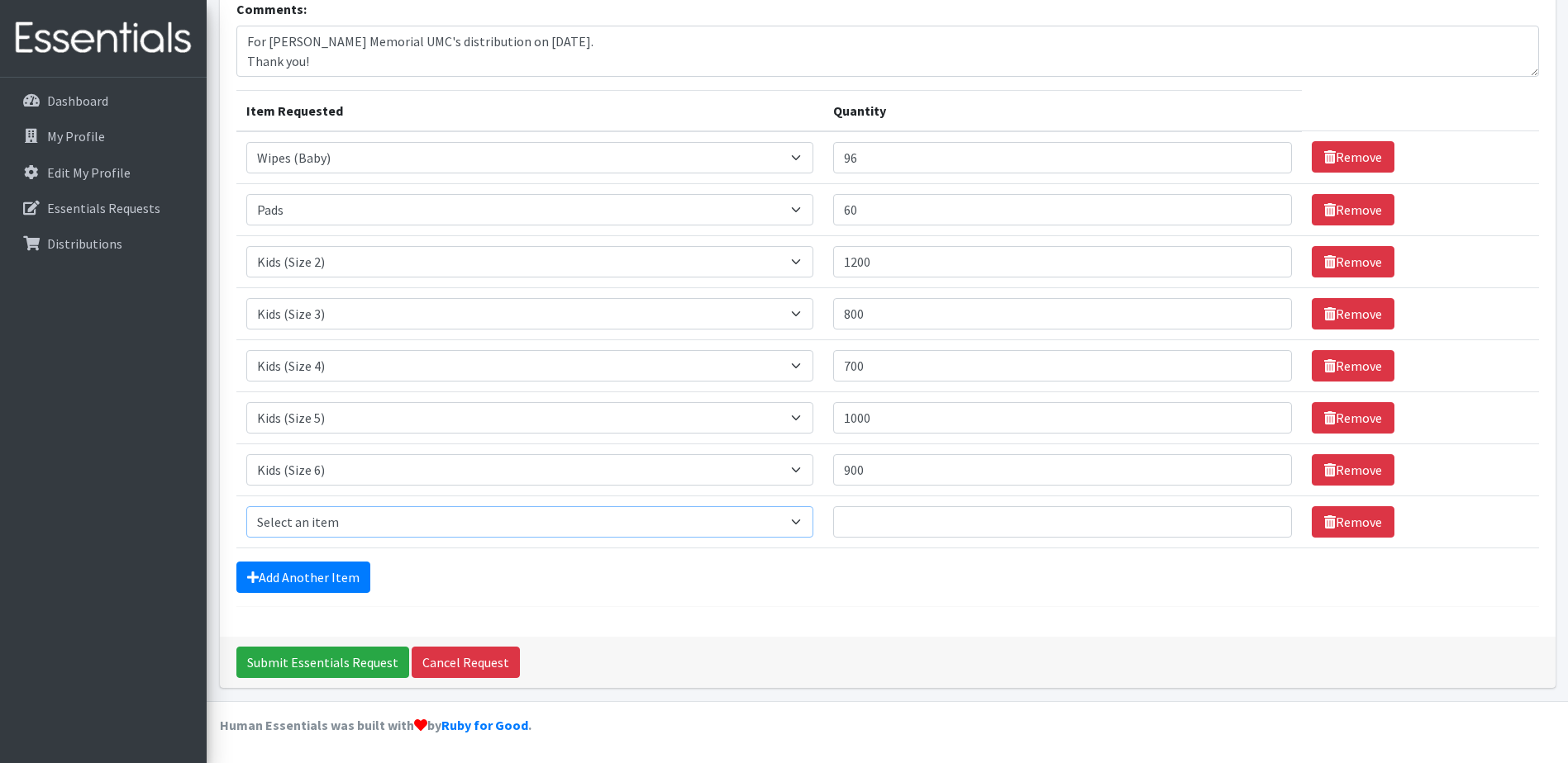
click at [805, 515] on select "Select an item Baby Food Children's Disposable Underwear L/XL Kids (Newborn) Ki…" at bounding box center [530, 522] width 568 height 32
select select "13780"
click at [247, 506] on select "Select an item Baby Food Children's Disposable Underwear L/XL Kids (Newborn) Ki…" at bounding box center [530, 522] width 568 height 32
click at [911, 519] on input "Quantity" at bounding box center [1062, 522] width 459 height 32
type input "700"
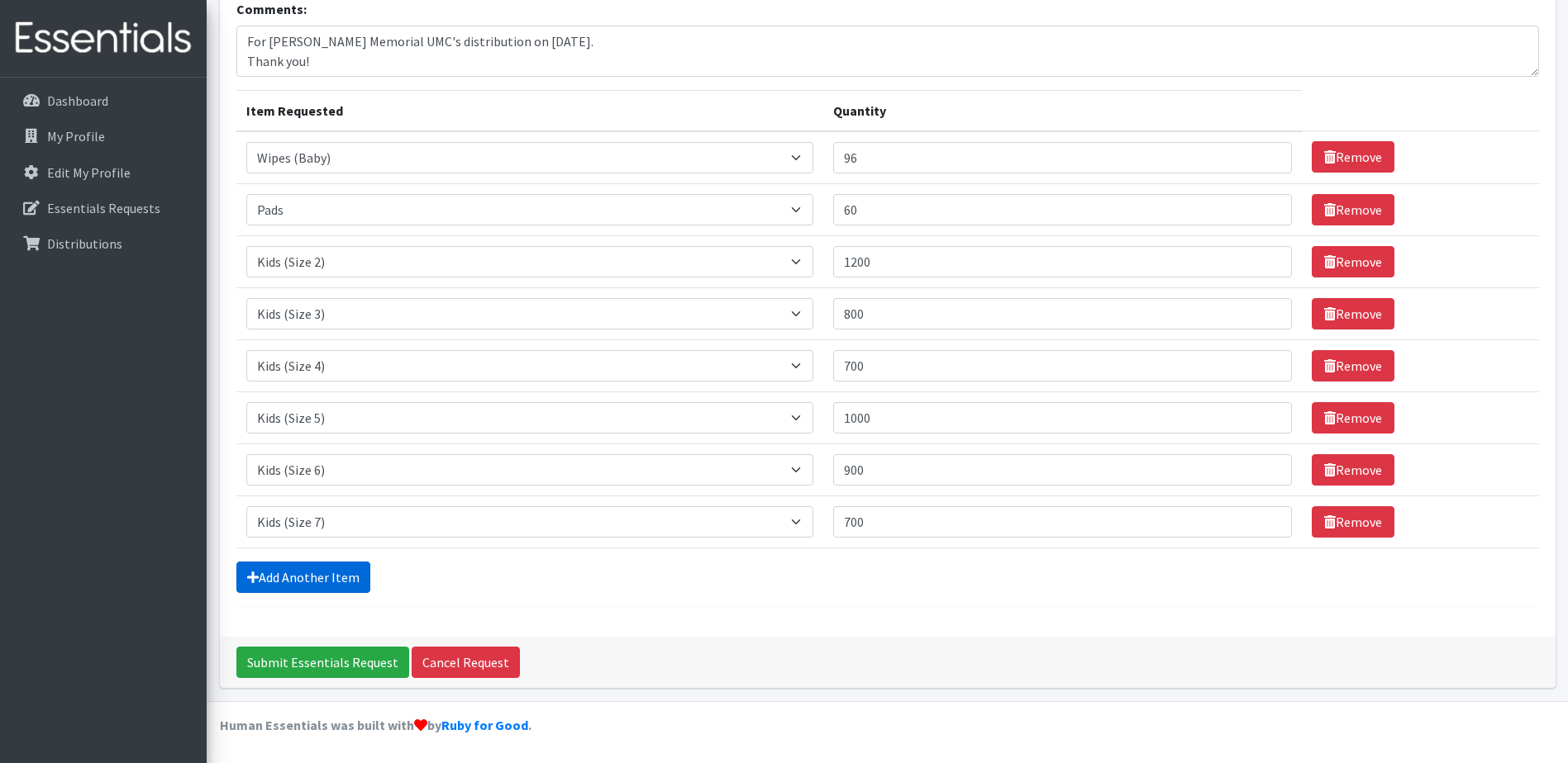
click at [332, 578] on link "Add Another Item" at bounding box center [303, 577] width 134 height 32
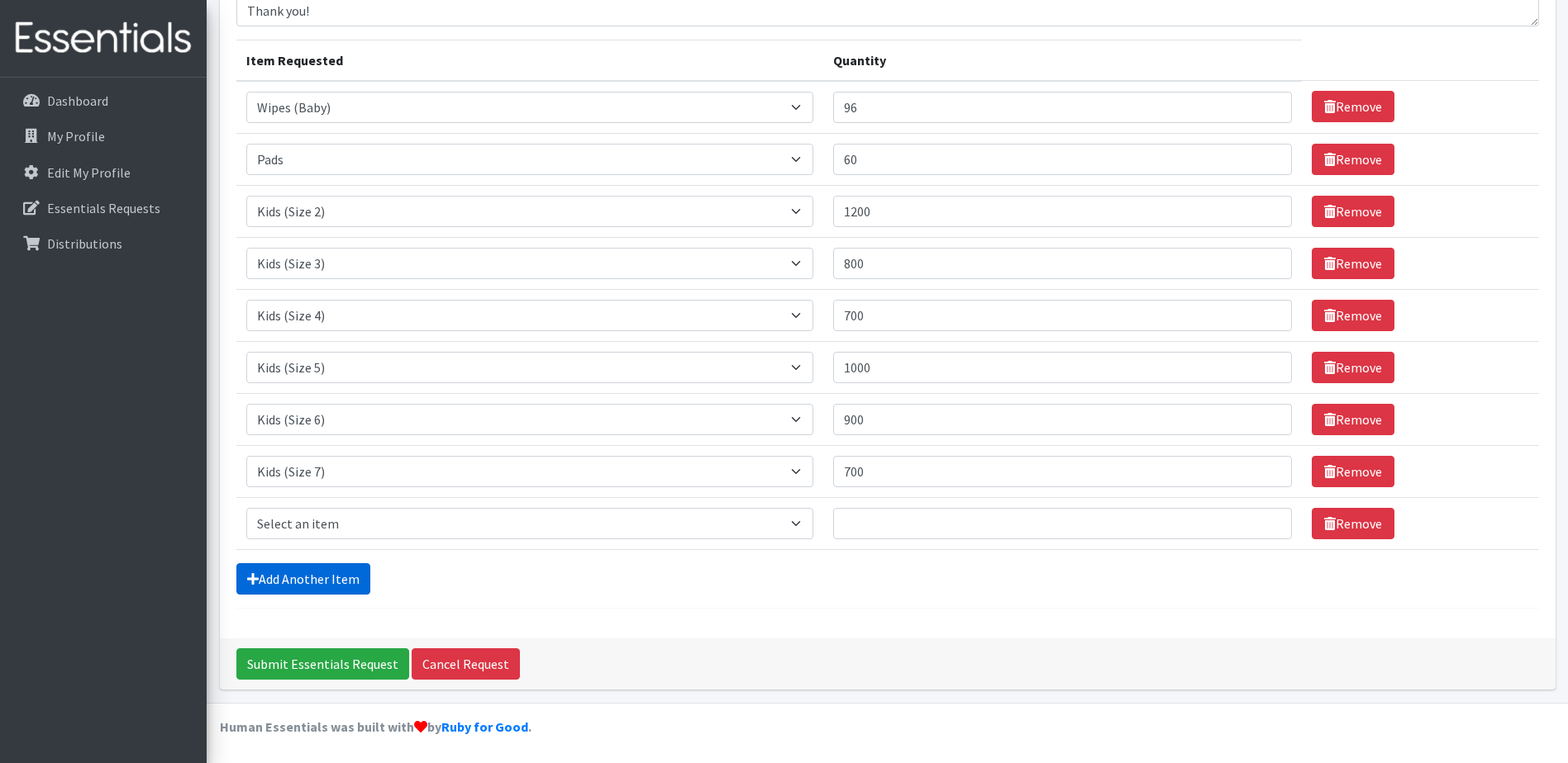
scroll to position [177, 0]
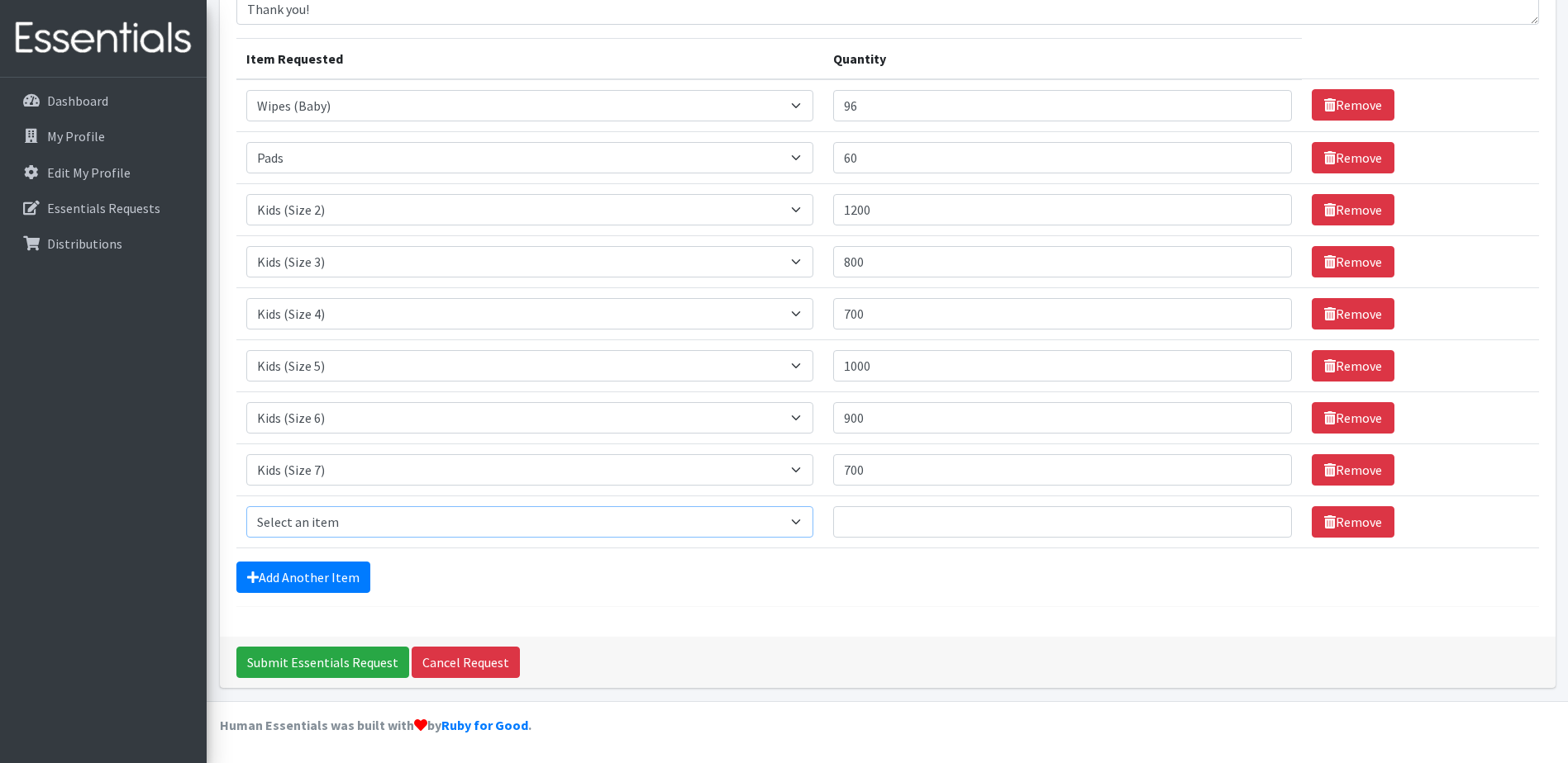
click at [526, 531] on select "Select an item Baby Food Children's Disposable Underwear L/XL Kids (Newborn) Ki…" at bounding box center [530, 522] width 568 height 32
select select "15235"
click at [247, 506] on select "Select an item Baby Food Children's Disposable Underwear L/XL Kids (Newborn) Ki…" at bounding box center [530, 522] width 568 height 32
click at [910, 534] on input "Quantity" at bounding box center [1062, 522] width 459 height 32
type input "200"
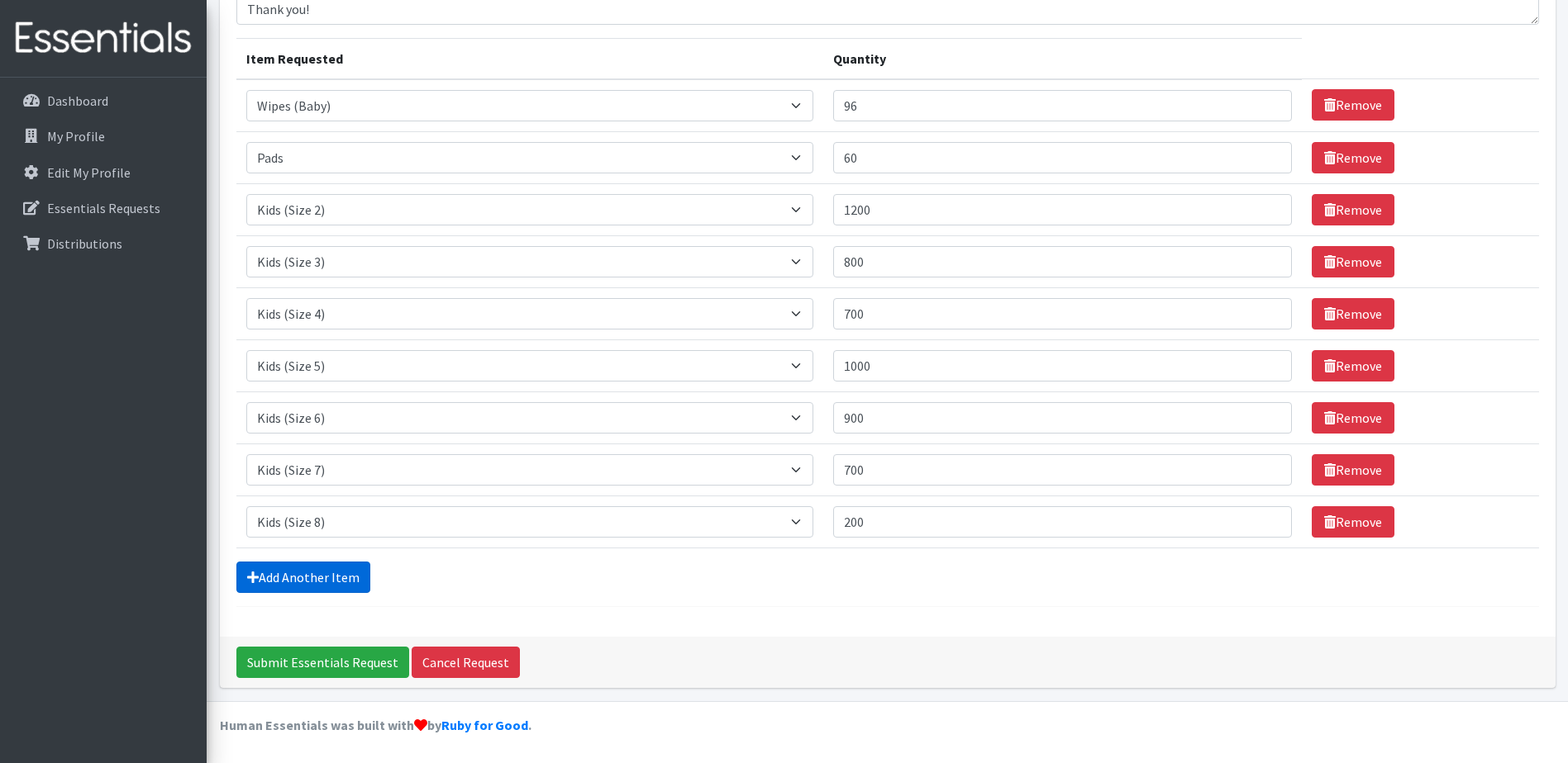
click at [278, 591] on link "Add Another Item" at bounding box center [303, 577] width 134 height 32
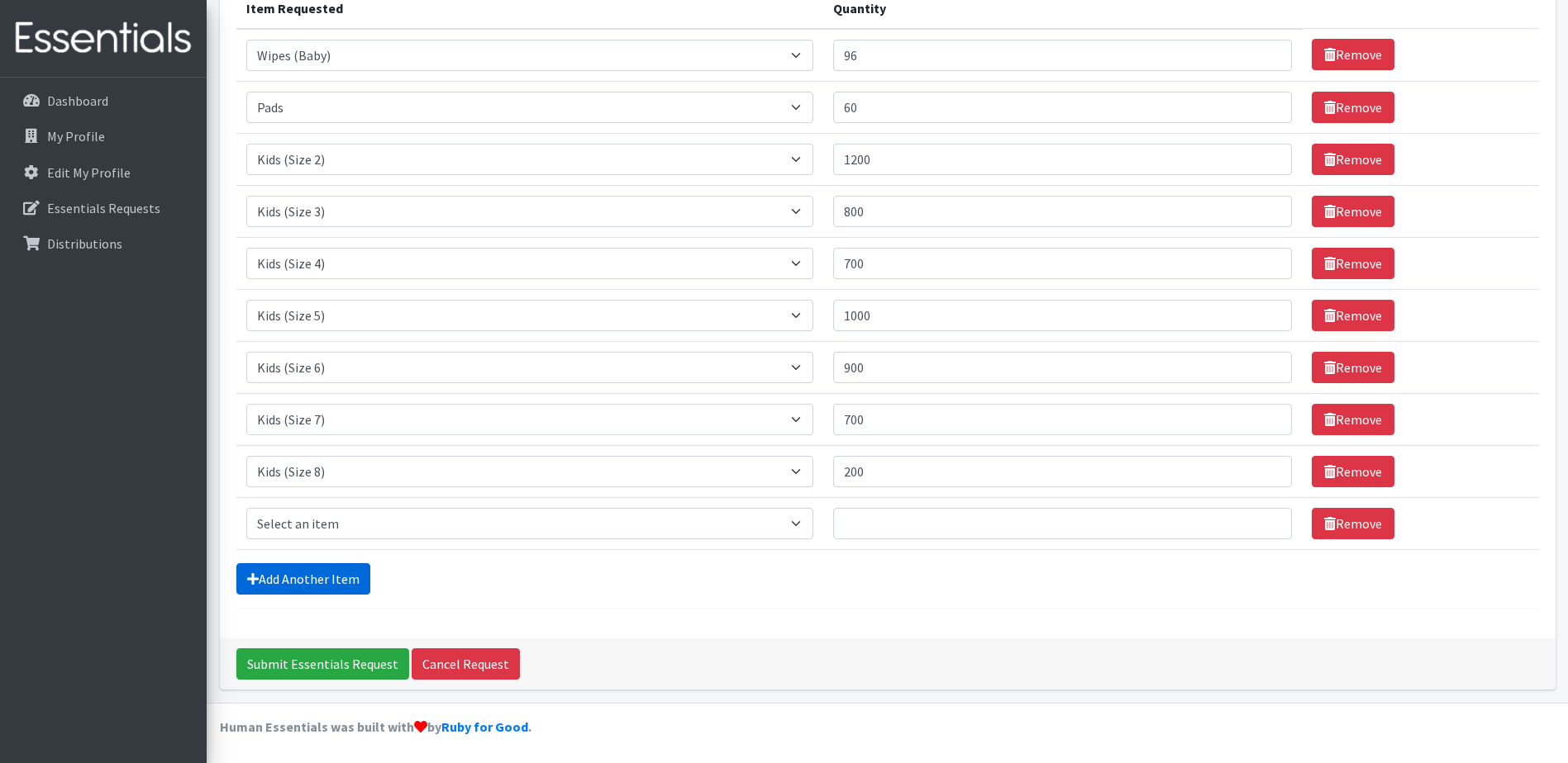
scroll to position [229, 0]
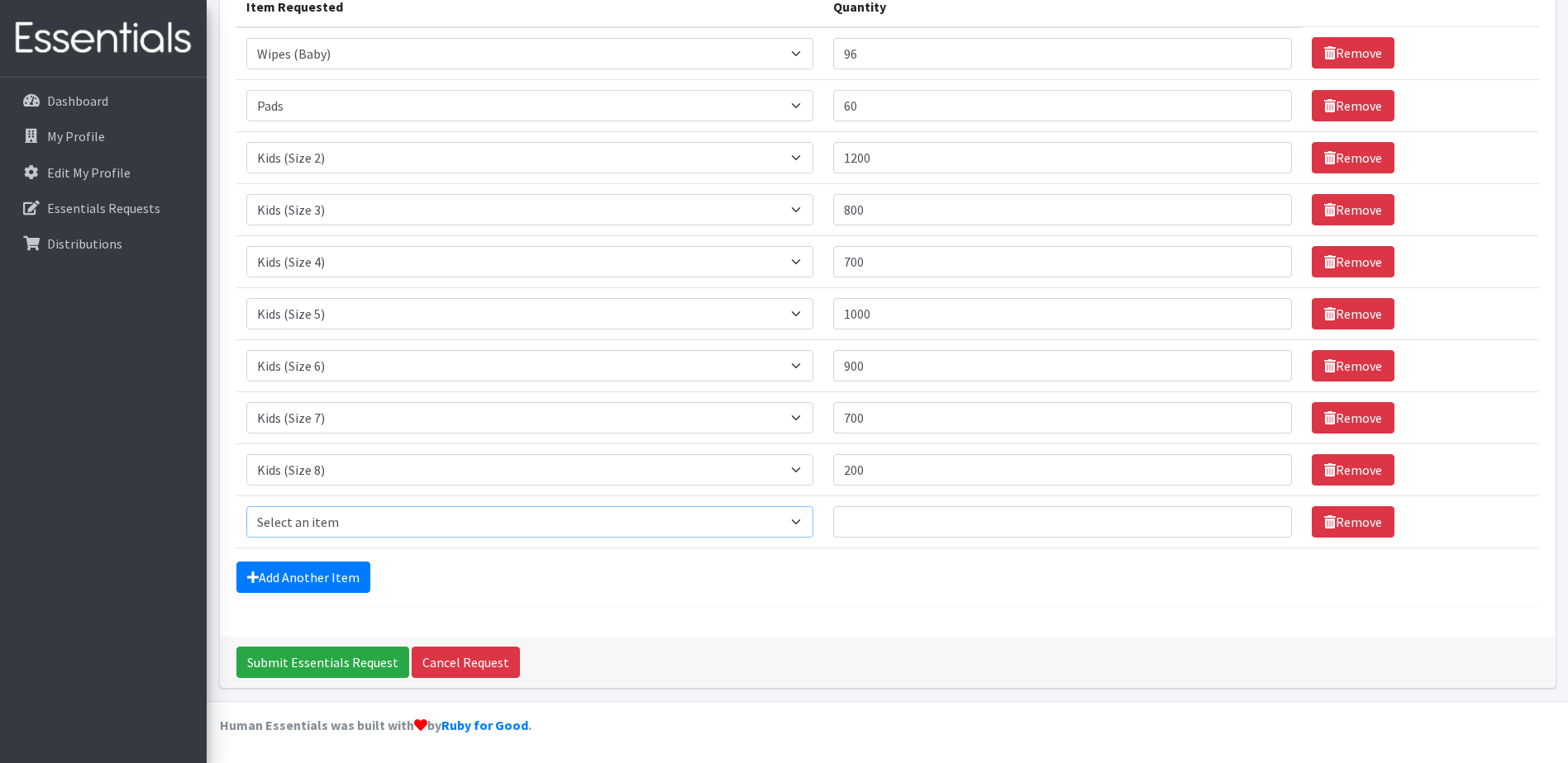
click at [306, 529] on select "Select an item Baby Food Children's Disposable Underwear L/XL Kids (Newborn) Ki…" at bounding box center [530, 522] width 568 height 32
select select "10056"
click at [247, 506] on select "Select an item Baby Food Children's Disposable Underwear L/XL Kids (Newborn) Ki…" at bounding box center [530, 522] width 568 height 32
click at [871, 515] on input "Quantity" at bounding box center [1062, 522] width 459 height 32
click at [919, 523] on input "Quantity" at bounding box center [1062, 522] width 459 height 32
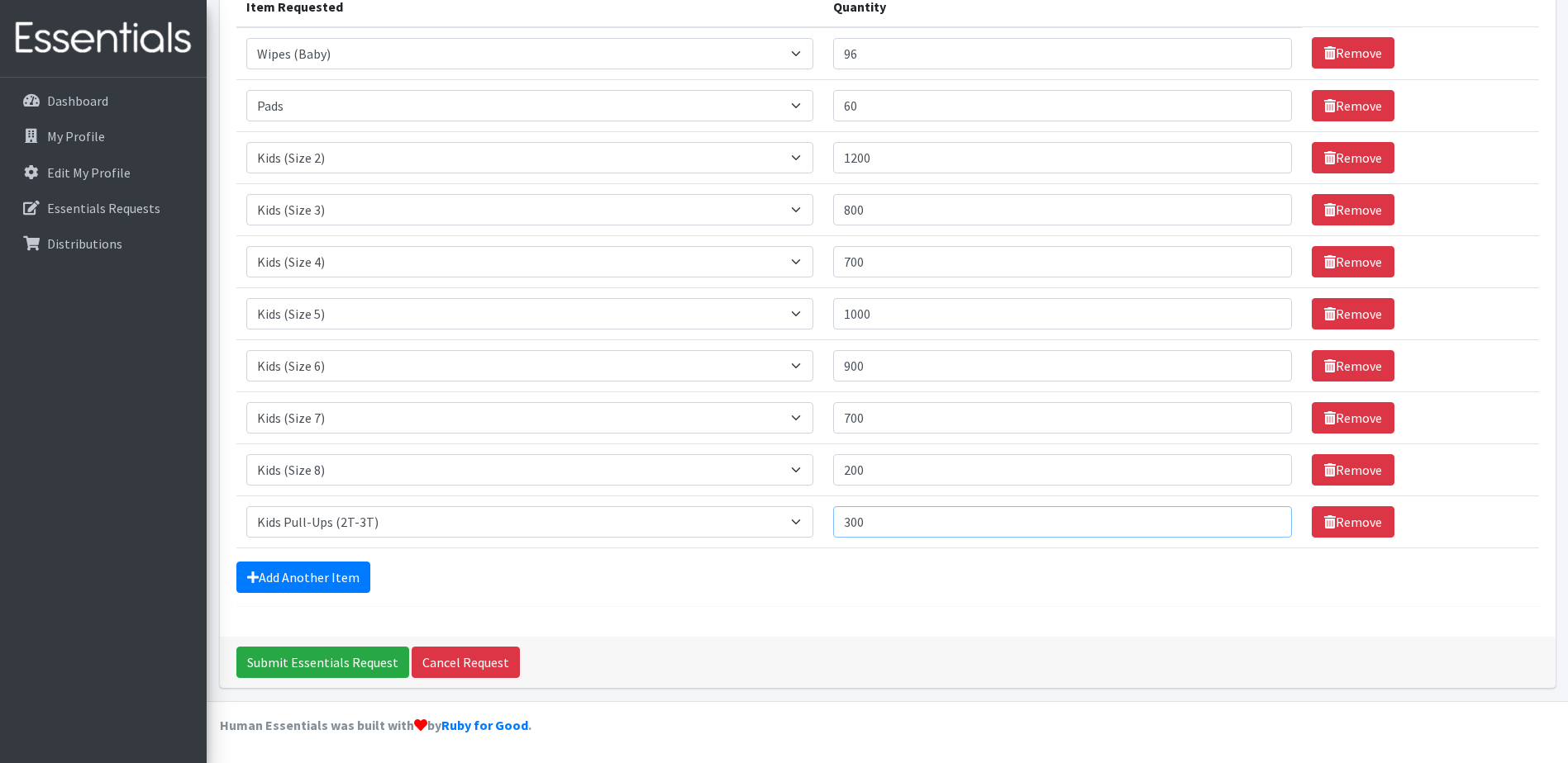
drag, startPoint x: 921, startPoint y: 522, endPoint x: 755, endPoint y: 539, distance: 166.9
click at [755, 539] on tr "Item Requested Select an item Baby Food Children's Disposable Underwear L/XL Ki…" at bounding box center [887, 521] width 1302 height 52
type input "300"
click at [313, 563] on link "Add Another Item" at bounding box center [303, 577] width 134 height 32
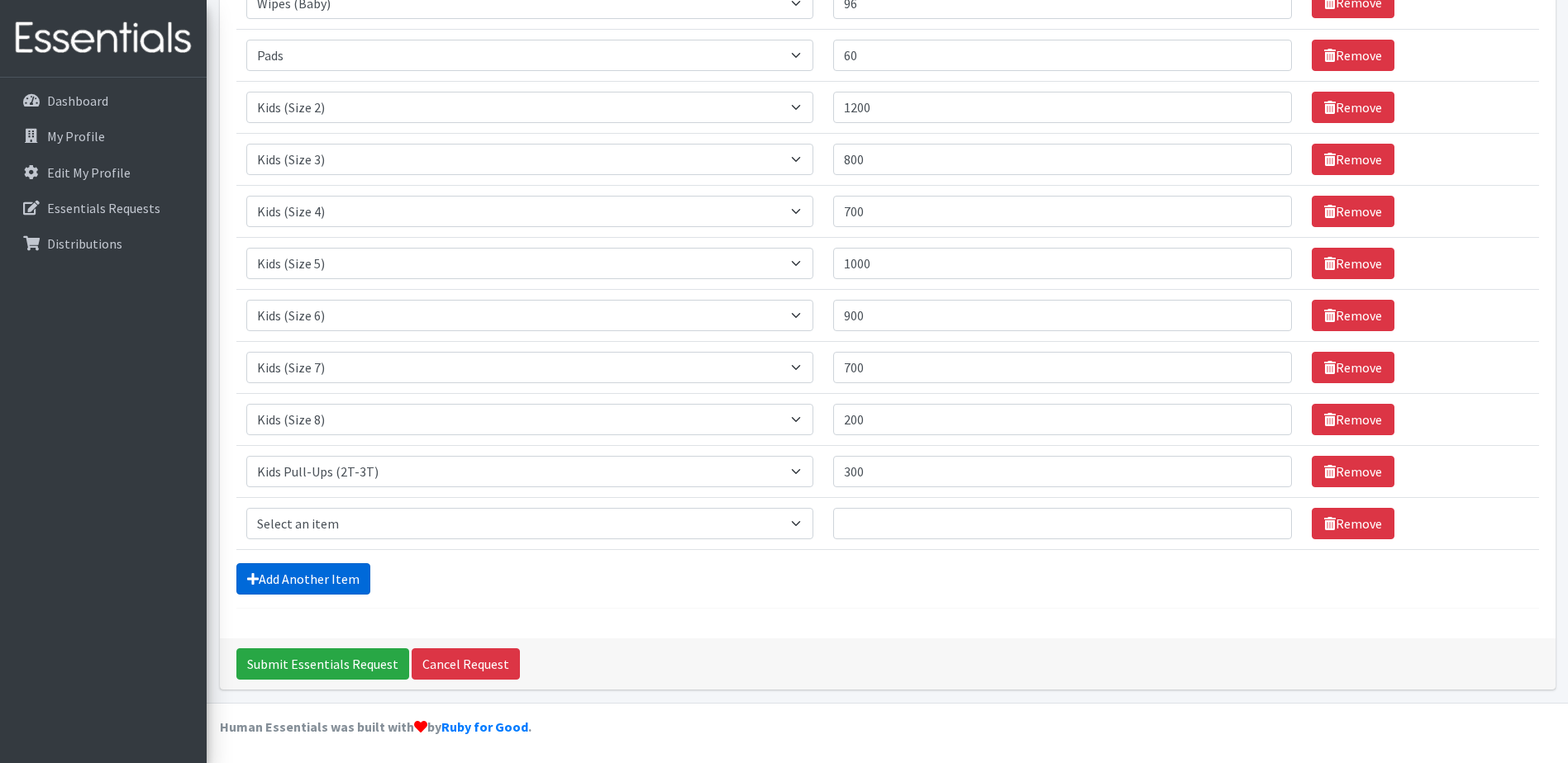
scroll to position [281, 0]
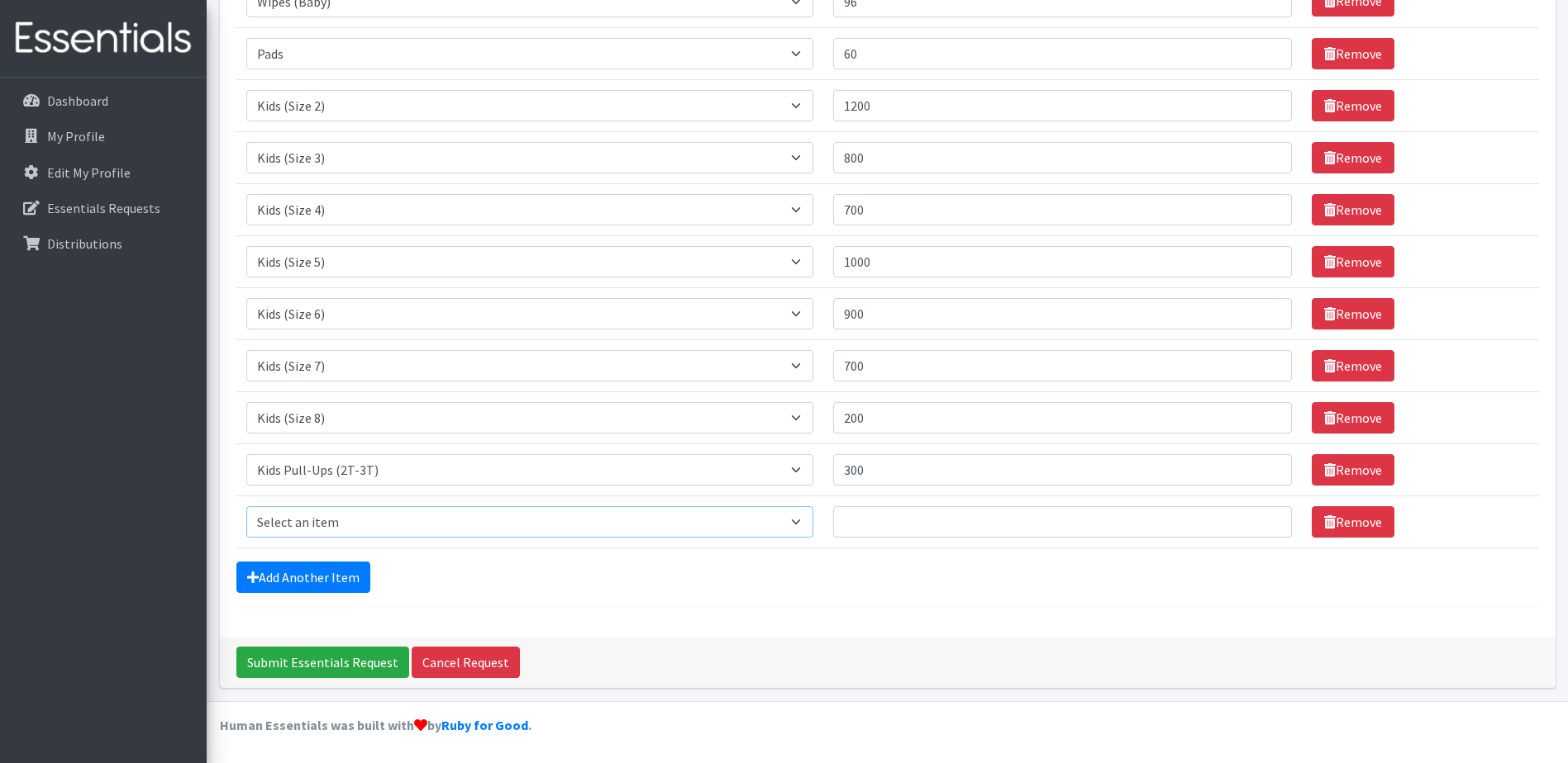
click at [362, 534] on select "Select an item Baby Food Children's Disposable Underwear L/XL Kids (Newborn) Ki…" at bounding box center [530, 522] width 568 height 32
select select "10063"
click at [247, 506] on select "Select an item Baby Food Children's Disposable Underwear L/XL Kids (Newborn) Ki…" at bounding box center [530, 522] width 568 height 32
click at [333, 573] on link "Add Another Item" at bounding box center [303, 577] width 134 height 32
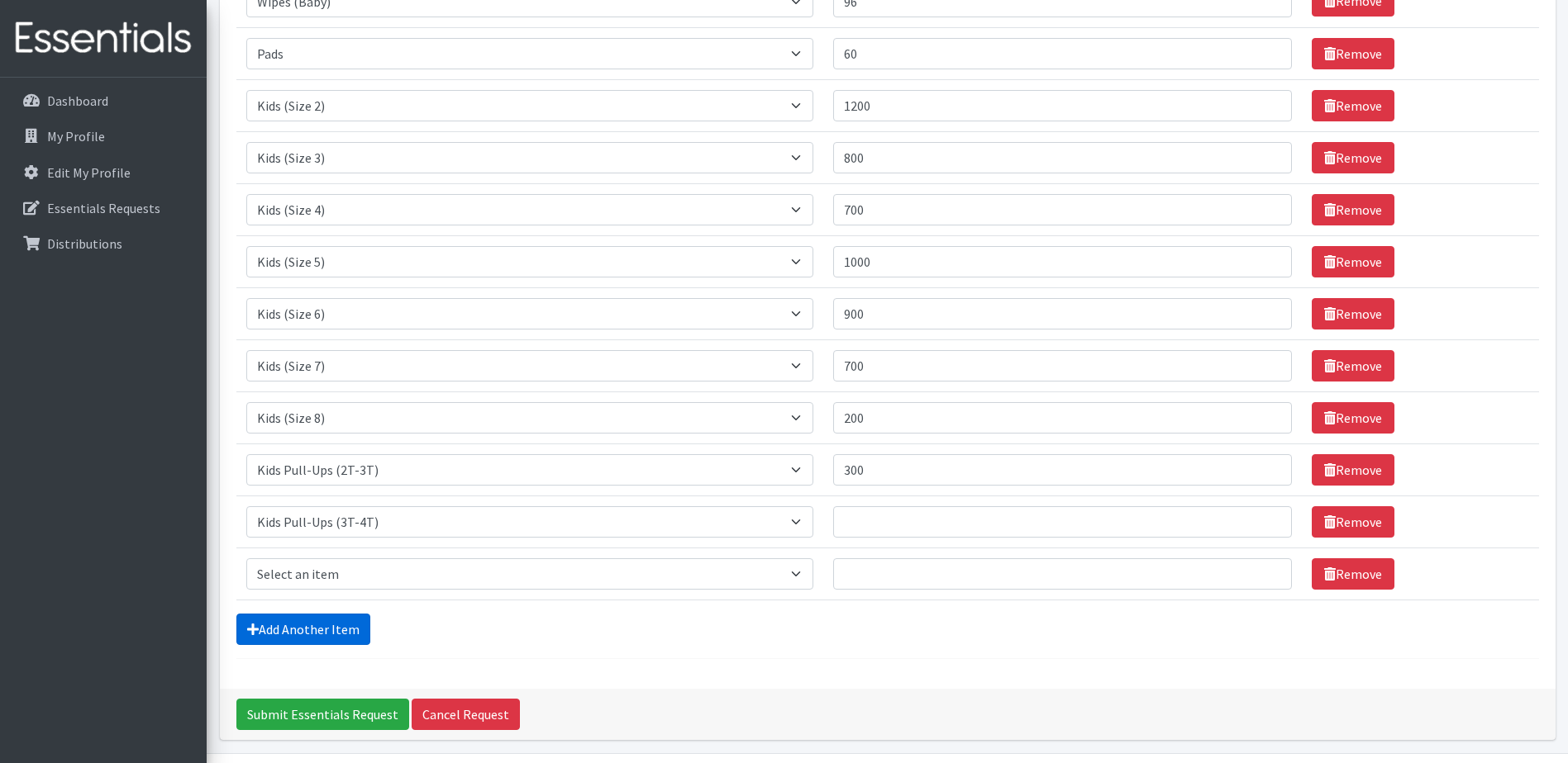
scroll to position [333, 0]
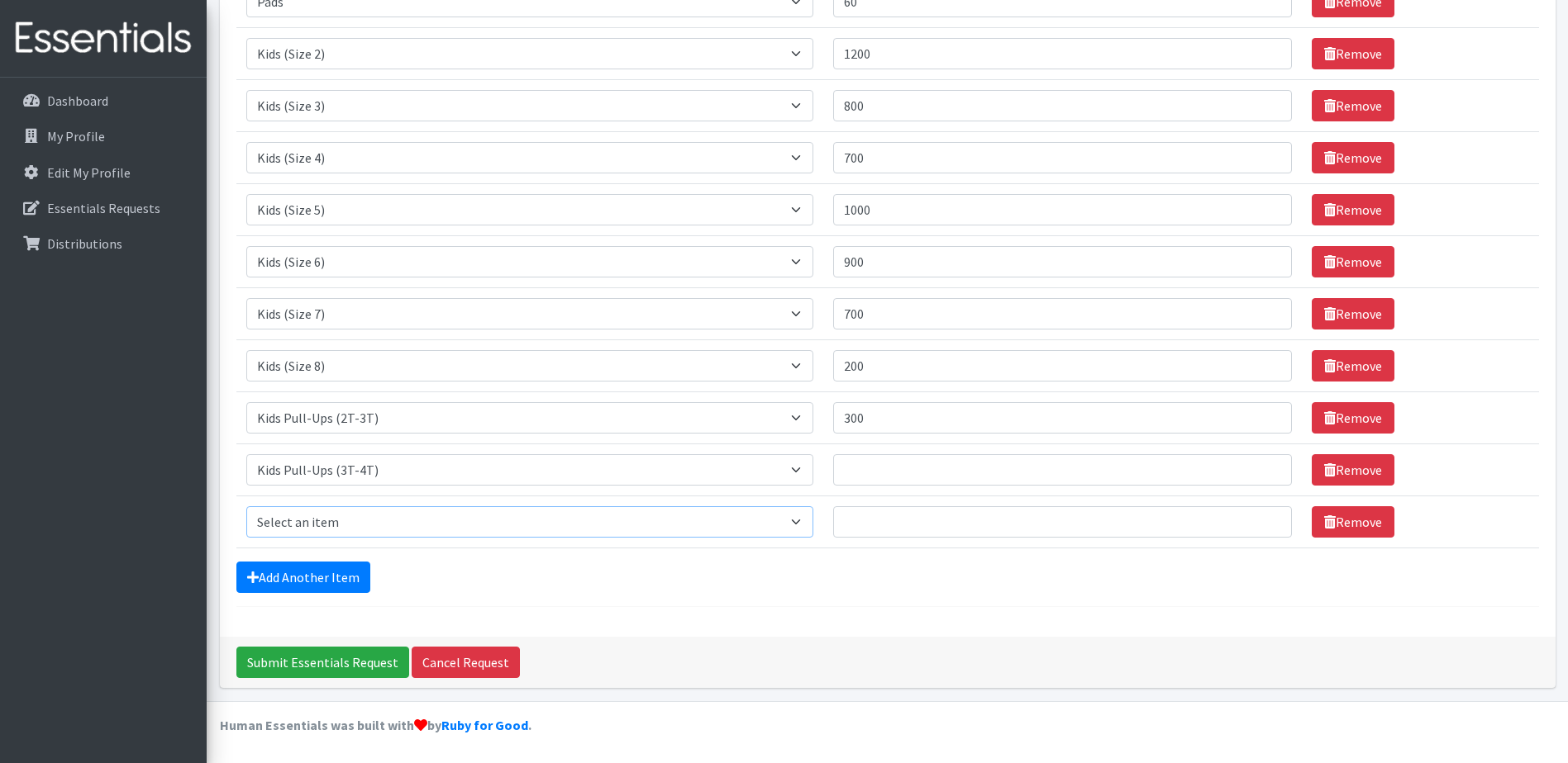
click at [383, 522] on select "Select an item Baby Food Children's Disposable Underwear L/XL Kids (Newborn) Ki…" at bounding box center [530, 522] width 568 height 32
select select "10066"
click at [247, 506] on select "Select an item Baby Food Children's Disposable Underwear L/XL Kids (Newborn) Ki…" at bounding box center [530, 522] width 568 height 32
click at [331, 576] on link "Add Another Item" at bounding box center [303, 577] width 134 height 32
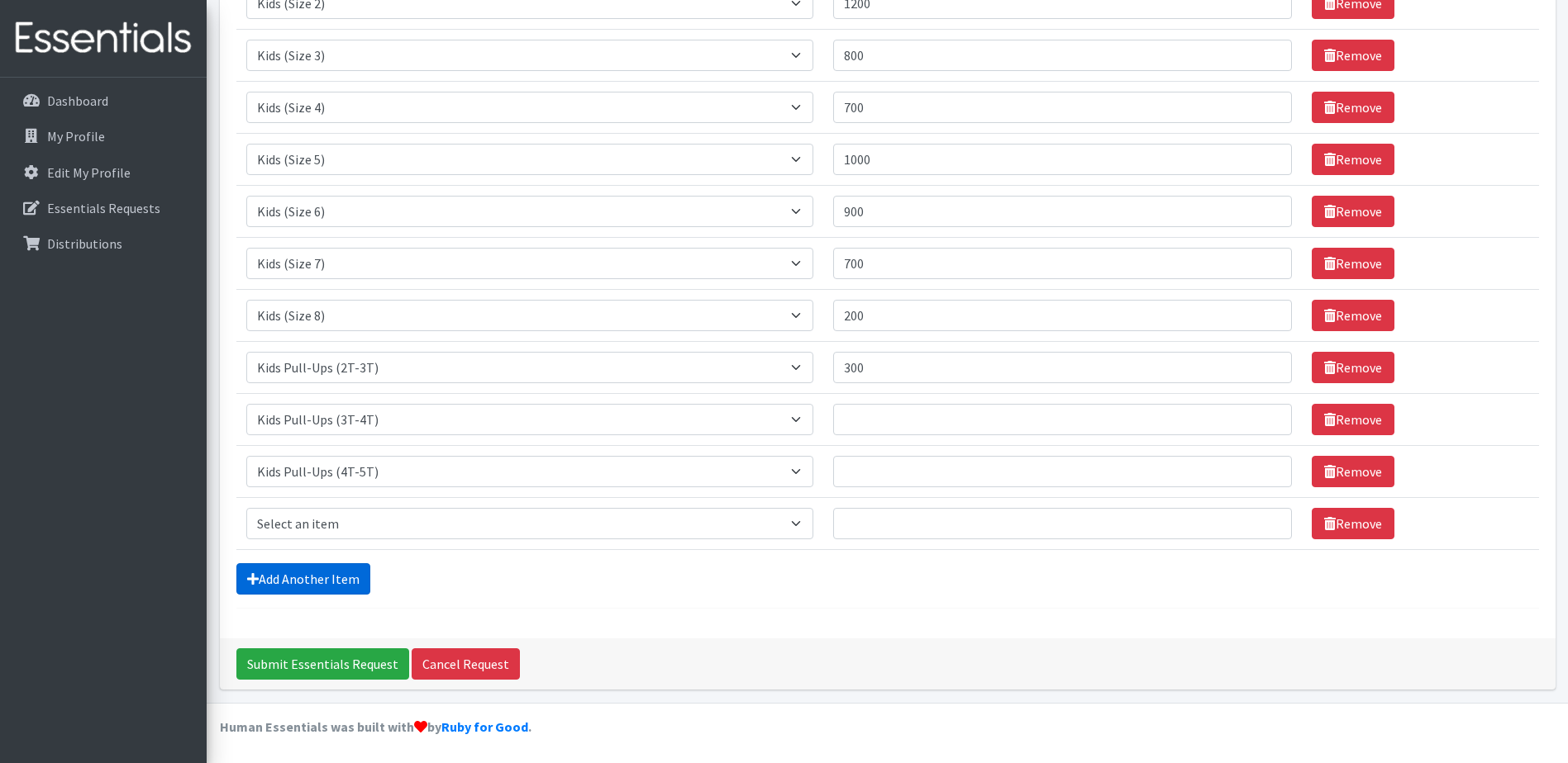
scroll to position [385, 0]
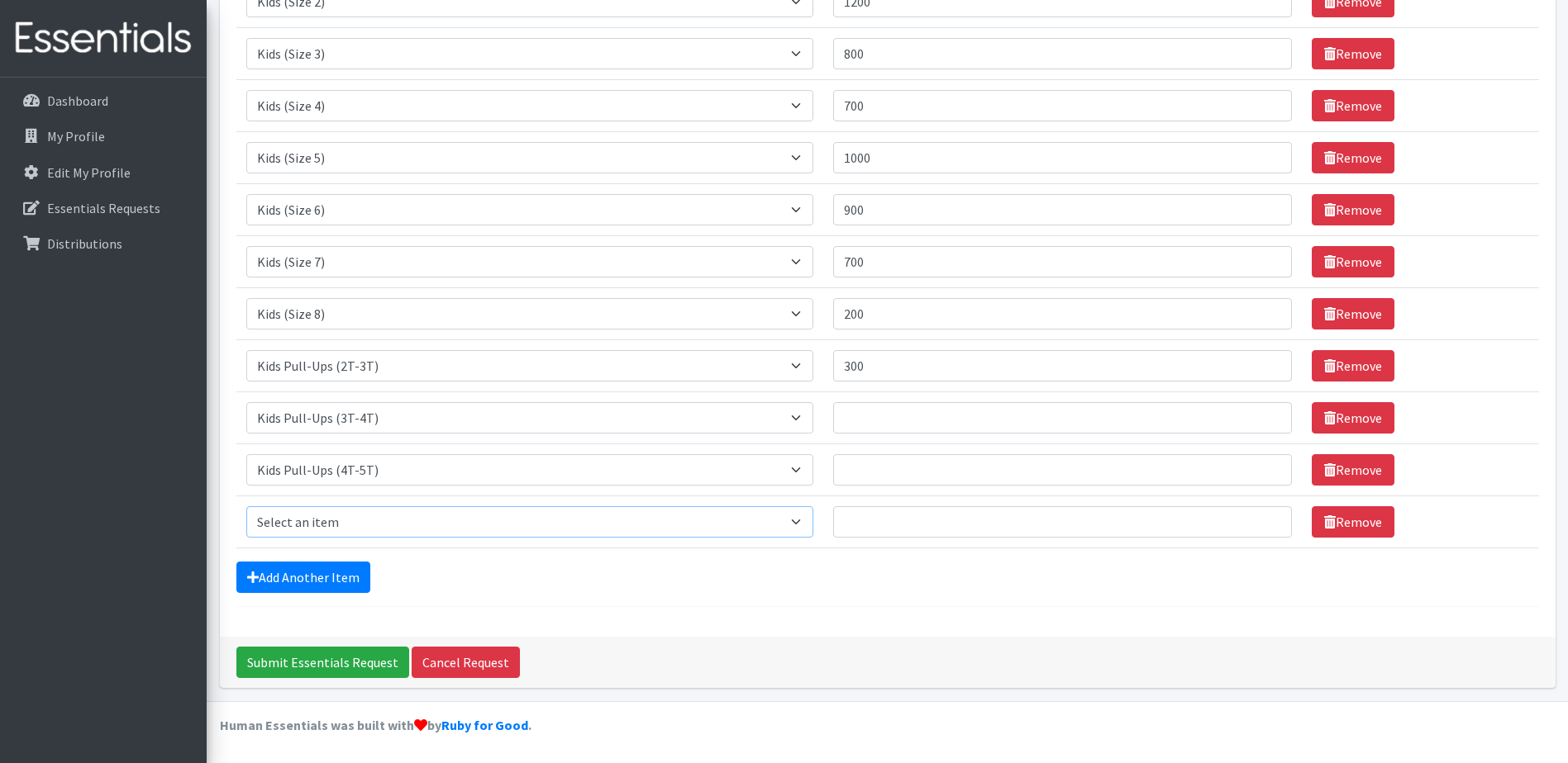
click at [371, 530] on select "Select an item Baby Food Children's Disposable Underwear L/XL Kids (Newborn) Ki…" at bounding box center [530, 522] width 568 height 32
select select "14783"
click at [247, 506] on select "Select an item Baby Food Children's Disposable Underwear L/XL Kids (Newborn) Ki…" at bounding box center [530, 522] width 568 height 32
click at [890, 413] on input "Quantity" at bounding box center [1062, 418] width 459 height 32
paste input "300"
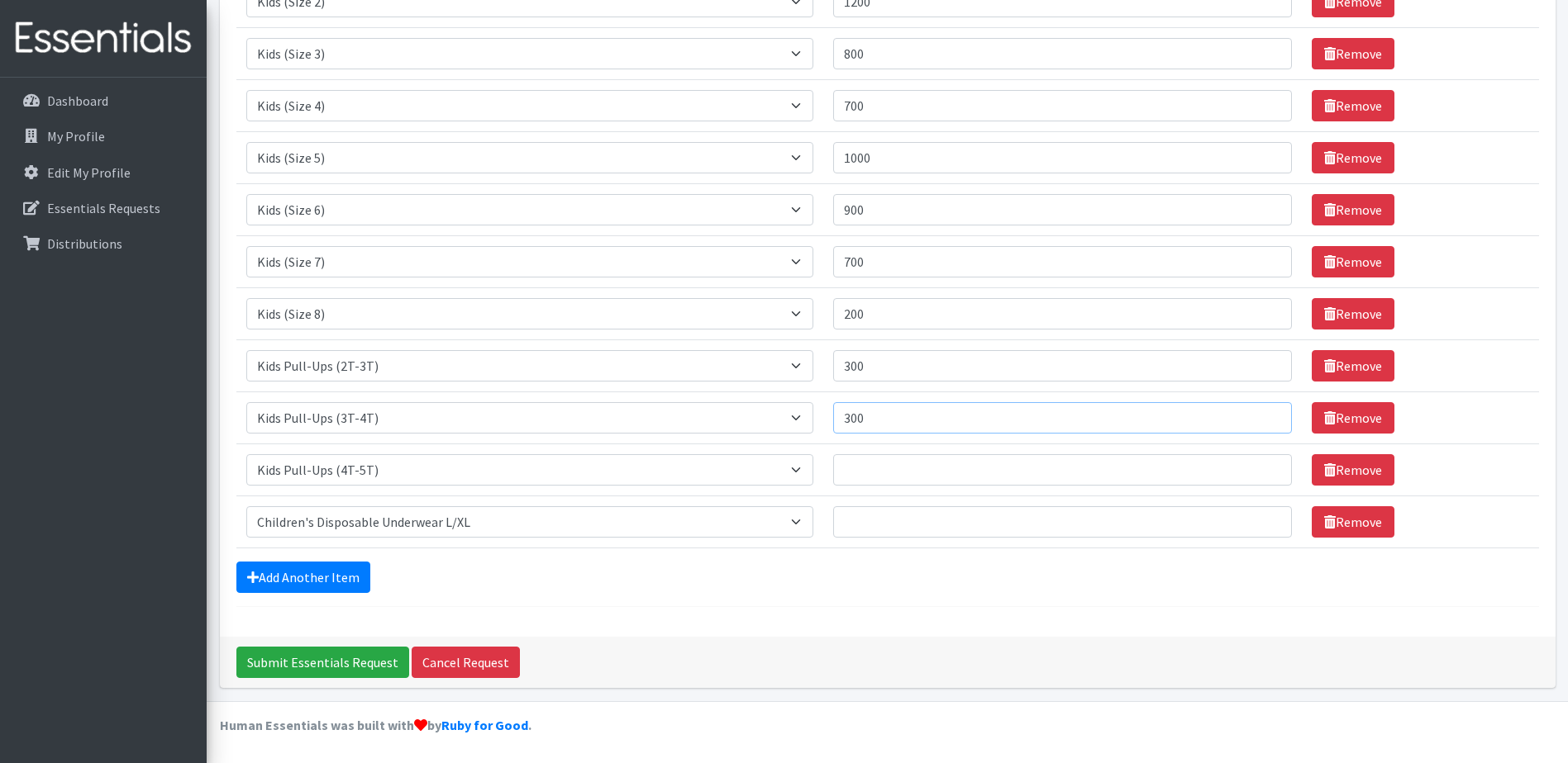
type input "300"
click at [873, 466] on input "Quantity" at bounding box center [1062, 470] width 459 height 32
paste input "300"
type input "300"
click at [872, 516] on input "Quantity" at bounding box center [1062, 522] width 459 height 32
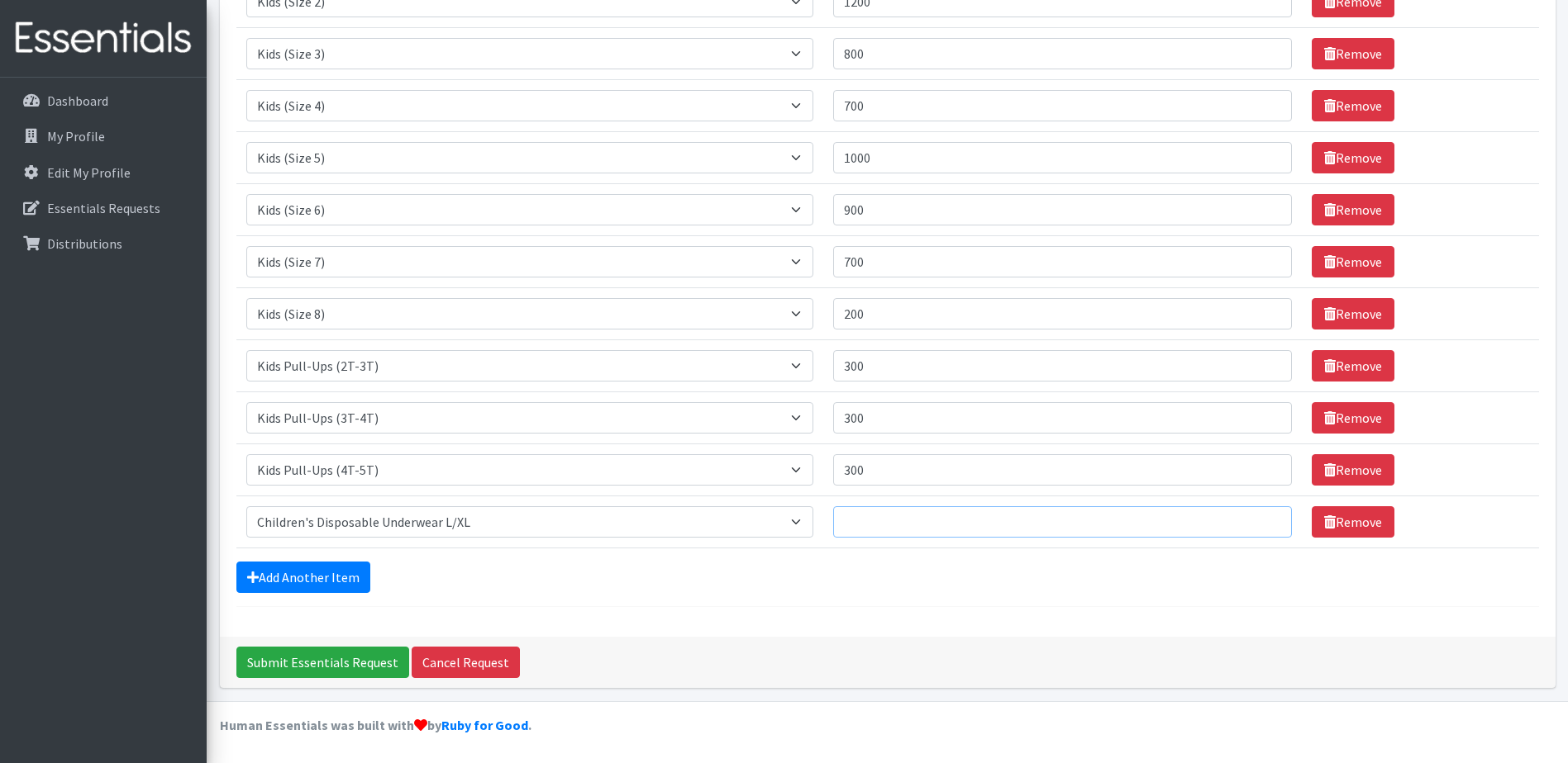
paste input "300"
type input "300"
click at [276, 578] on link "Add Another Item" at bounding box center [303, 577] width 134 height 32
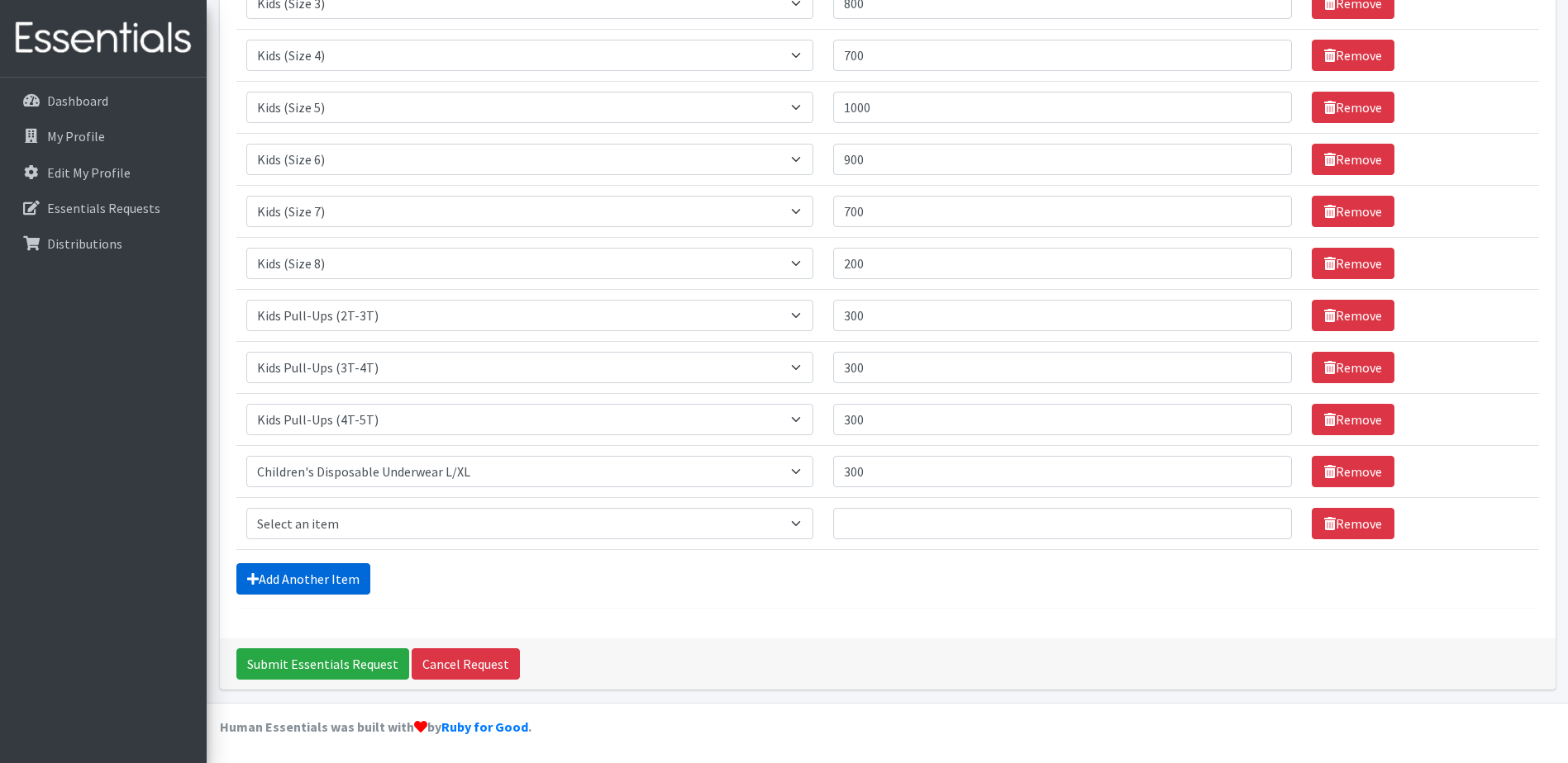
scroll to position [437, 0]
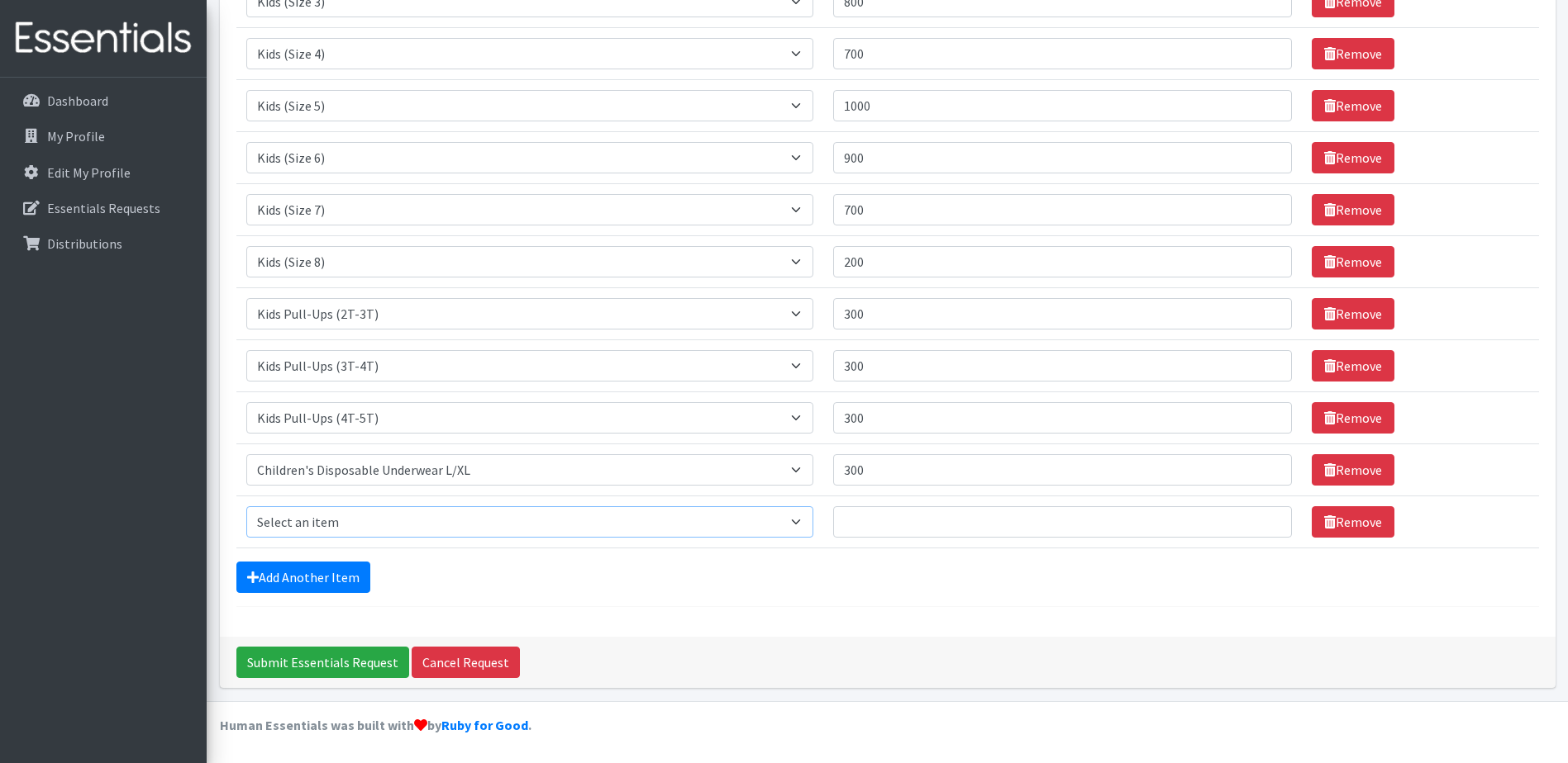
click at [344, 526] on select "Select an item Baby Food Children's Disposable Underwear L/XL Kids (Newborn) Ki…" at bounding box center [530, 522] width 568 height 32
select select "13740"
click at [247, 506] on select "Select an item Baby Food Children's Disposable Underwear L/XL Kids (Newborn) Ki…" at bounding box center [530, 522] width 568 height 32
click at [883, 525] on input "Quantity" at bounding box center [1062, 522] width 459 height 32
type input "4"
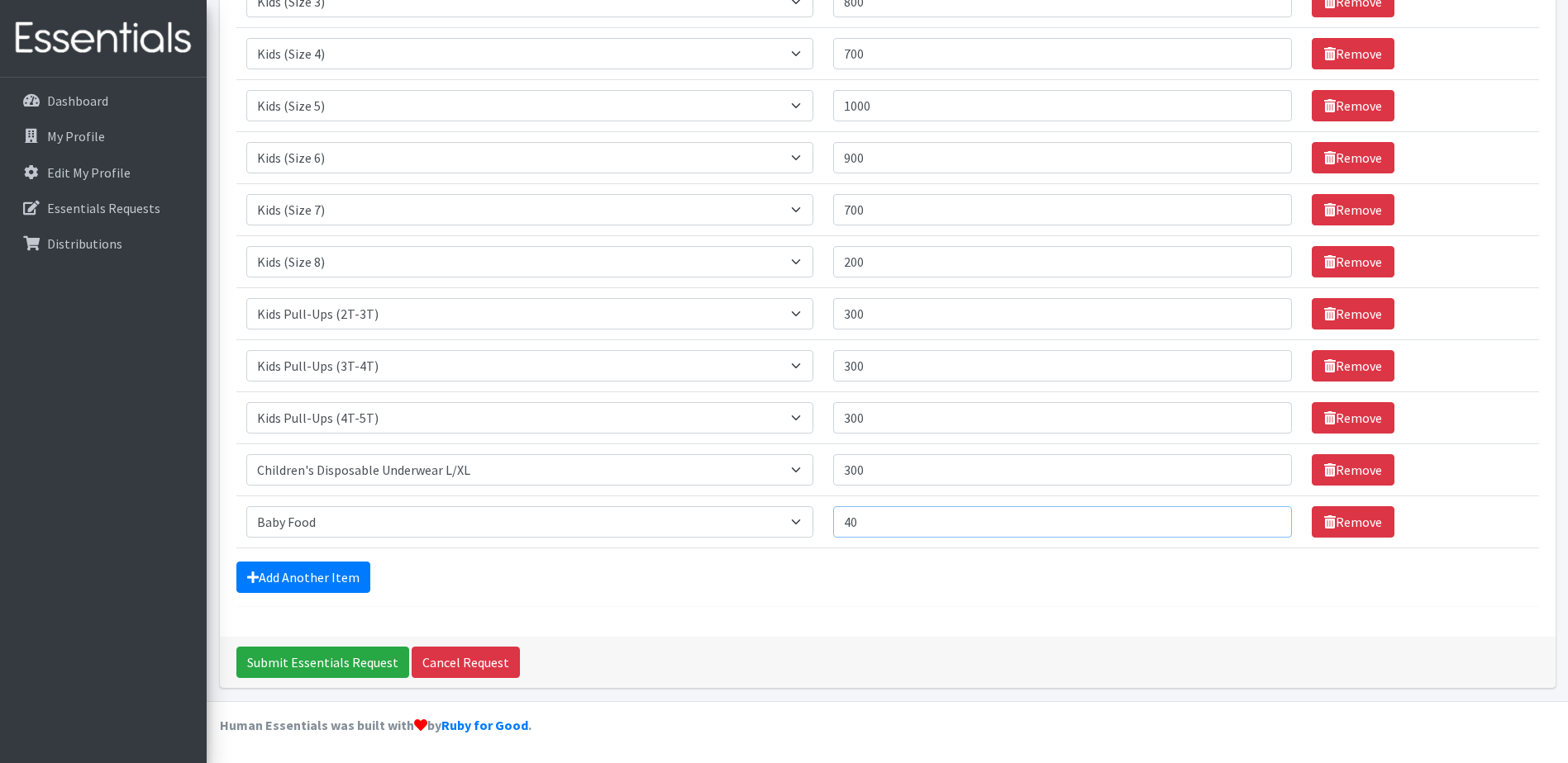
drag, startPoint x: 867, startPoint y: 526, endPoint x: 858, endPoint y: 526, distance: 9.0
click at [858, 526] on input "40" at bounding box center [1062, 522] width 459 height 32
type input "30"
click at [763, 613] on div "Comments: For Wesley Memorial UMC's distribution on 10/03/2025. Thank you! Item…" at bounding box center [887, 153] width 1336 height 966
click at [328, 670] on input "Submit Essentials Request" at bounding box center [322, 663] width 173 height 32
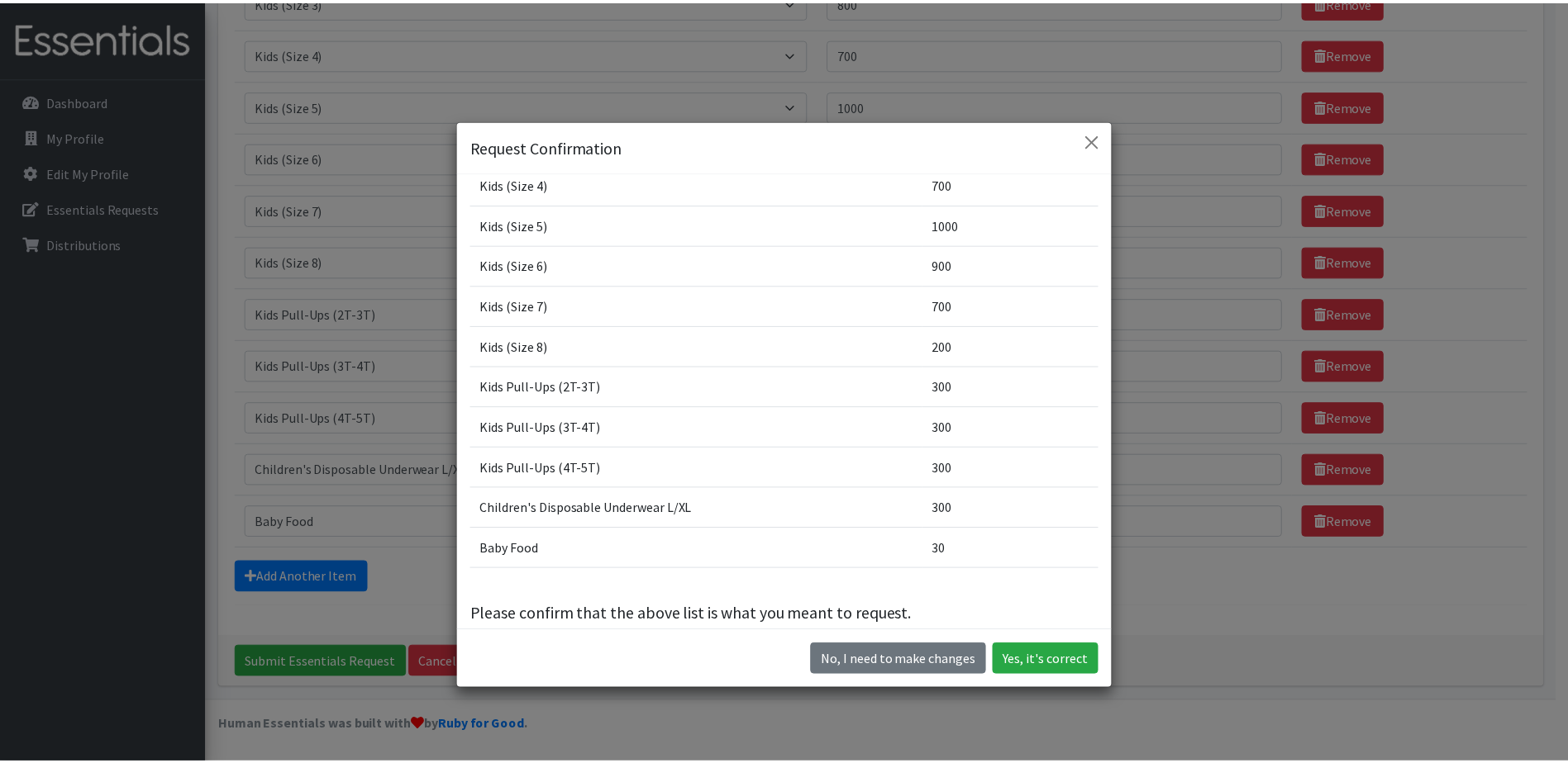
scroll to position [249, 0]
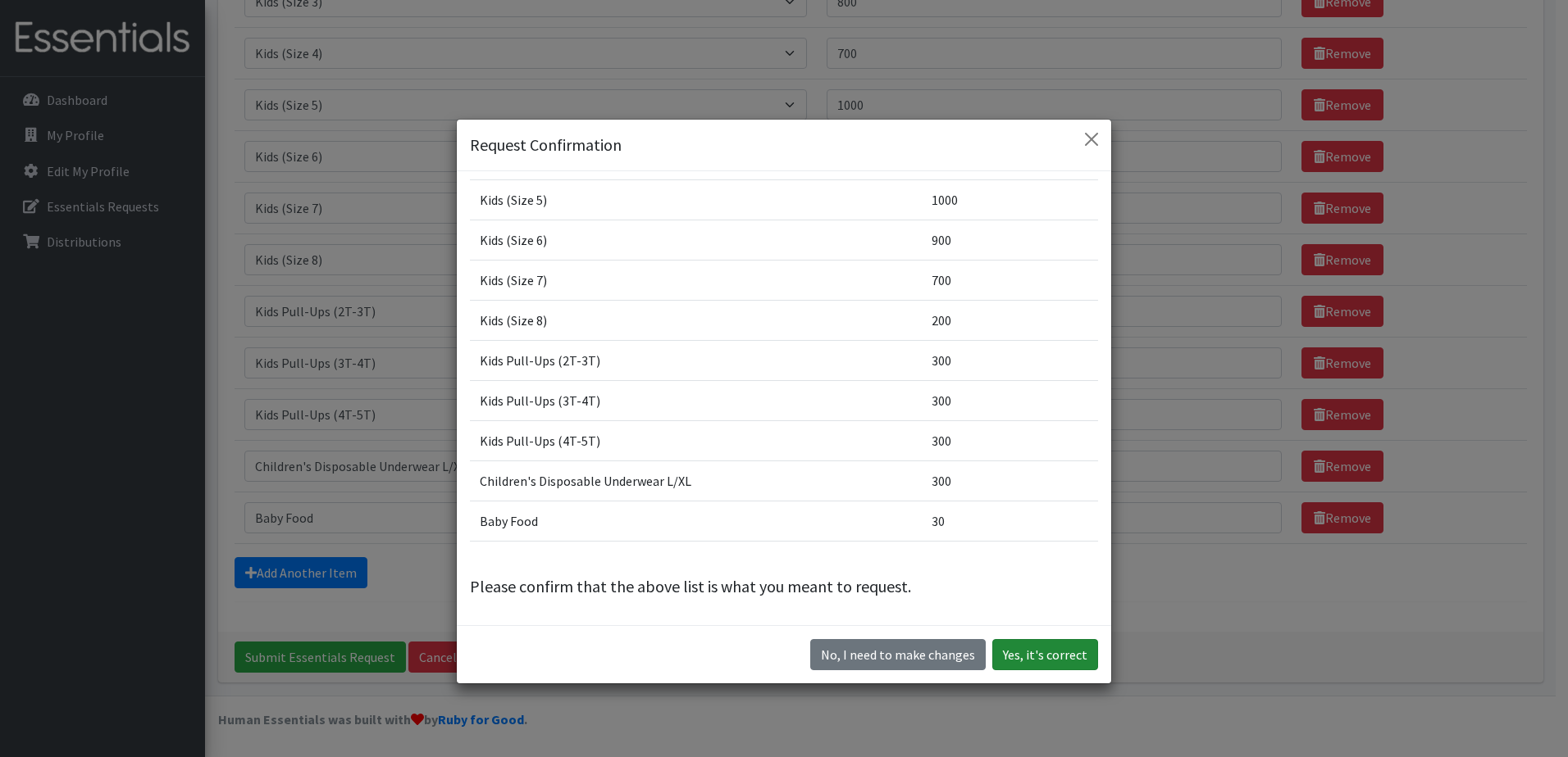
click at [1049, 658] on button "Yes, it's correct" at bounding box center [1045, 655] width 106 height 31
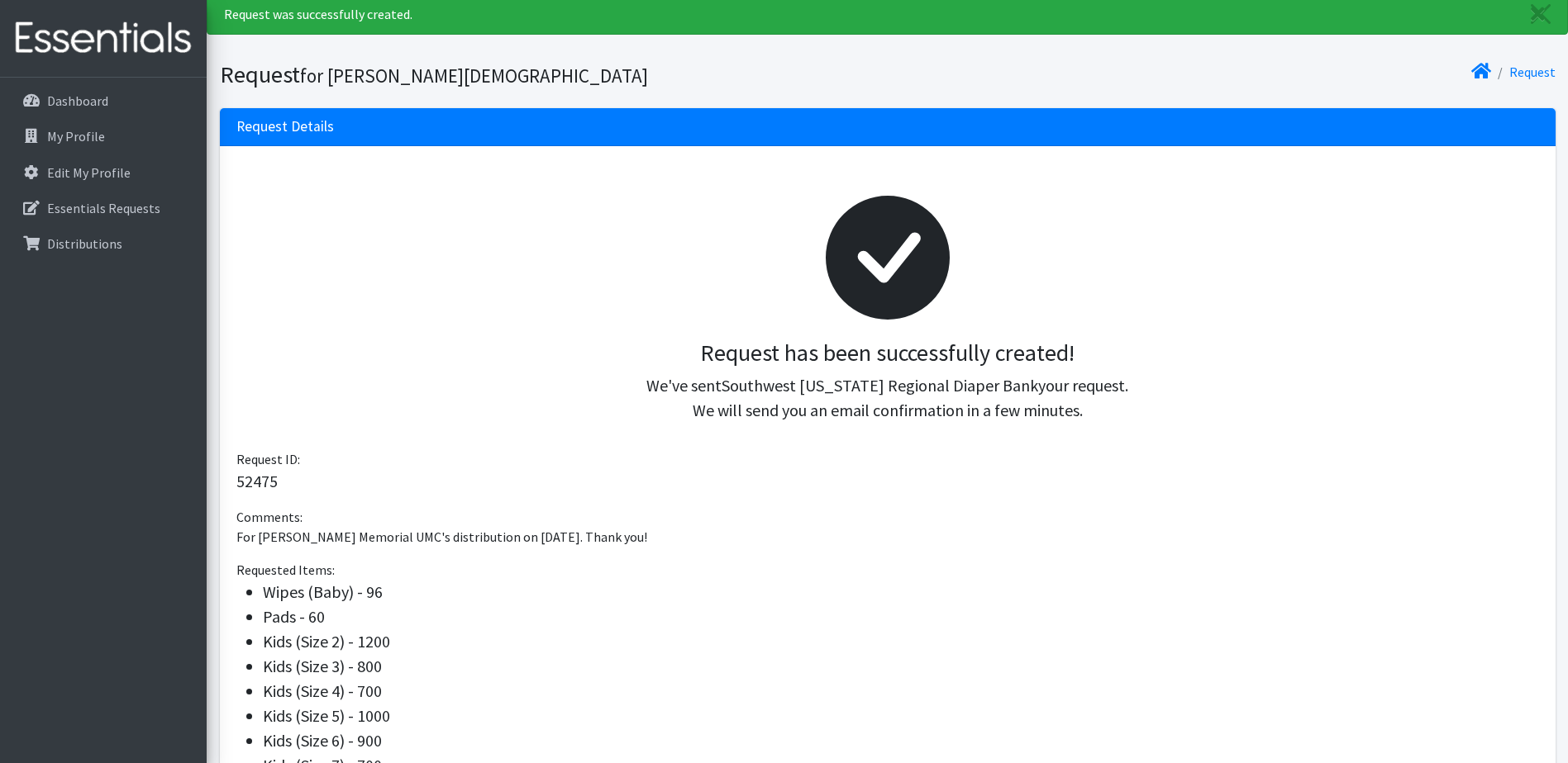
scroll to position [83, 0]
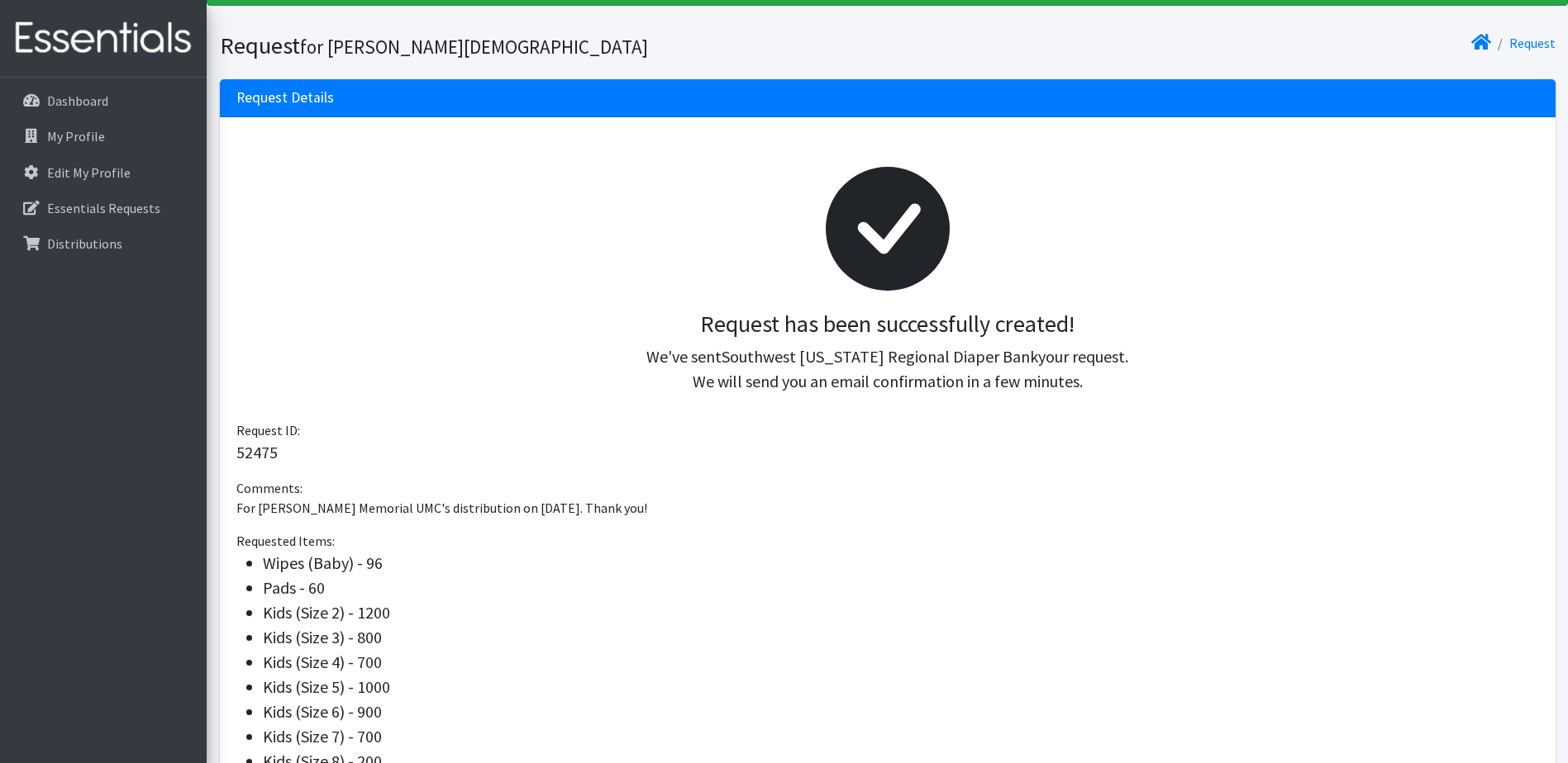
drag, startPoint x: 277, startPoint y: 449, endPoint x: 215, endPoint y: 452, distance: 62.1
click at [215, 452] on div "Request Details Request has been successfully created! We've sent Southwest [US…" at bounding box center [887, 561] width 1348 height 965
copy p "52475"
